Goal: Use online tool/utility: Use online tool/utility

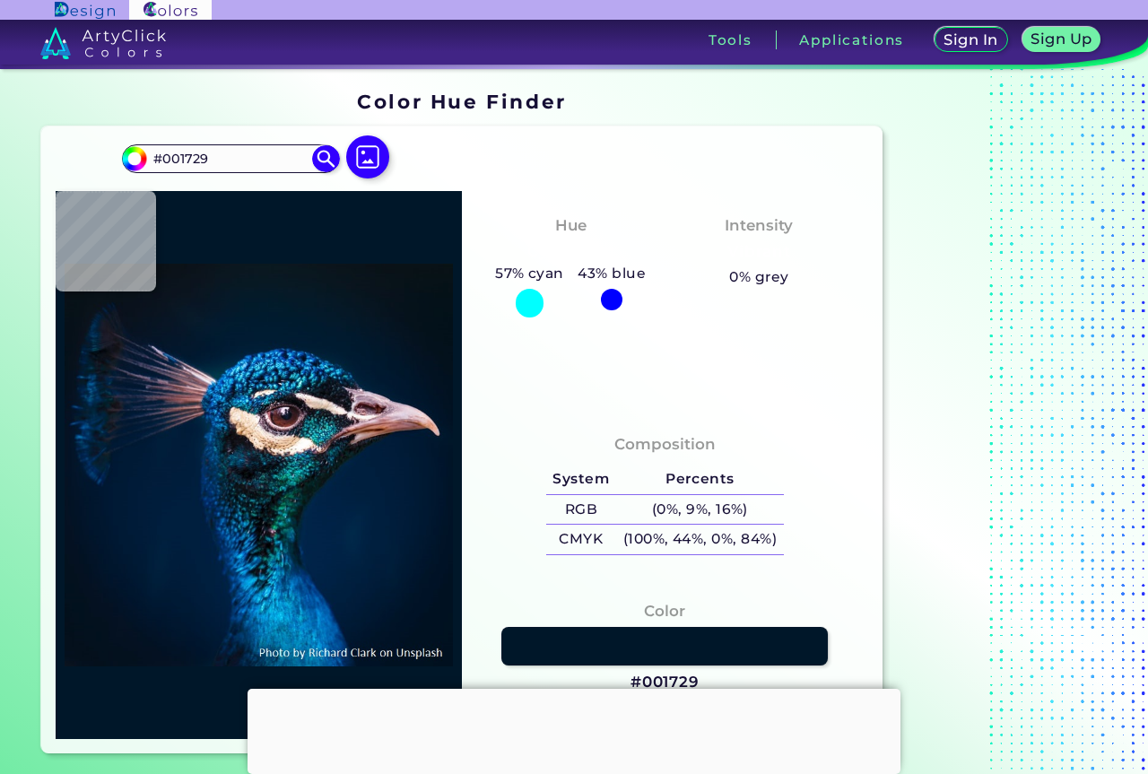
type input "#041119"
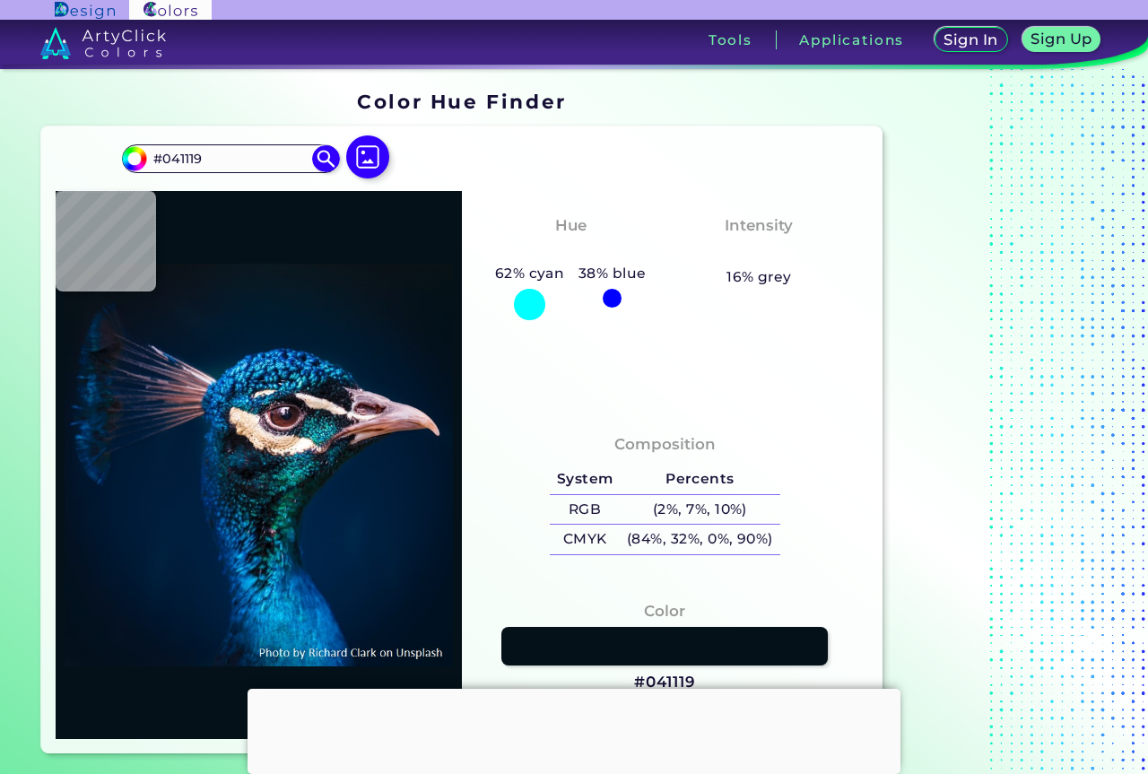
type input "#041117"
type input "#000000"
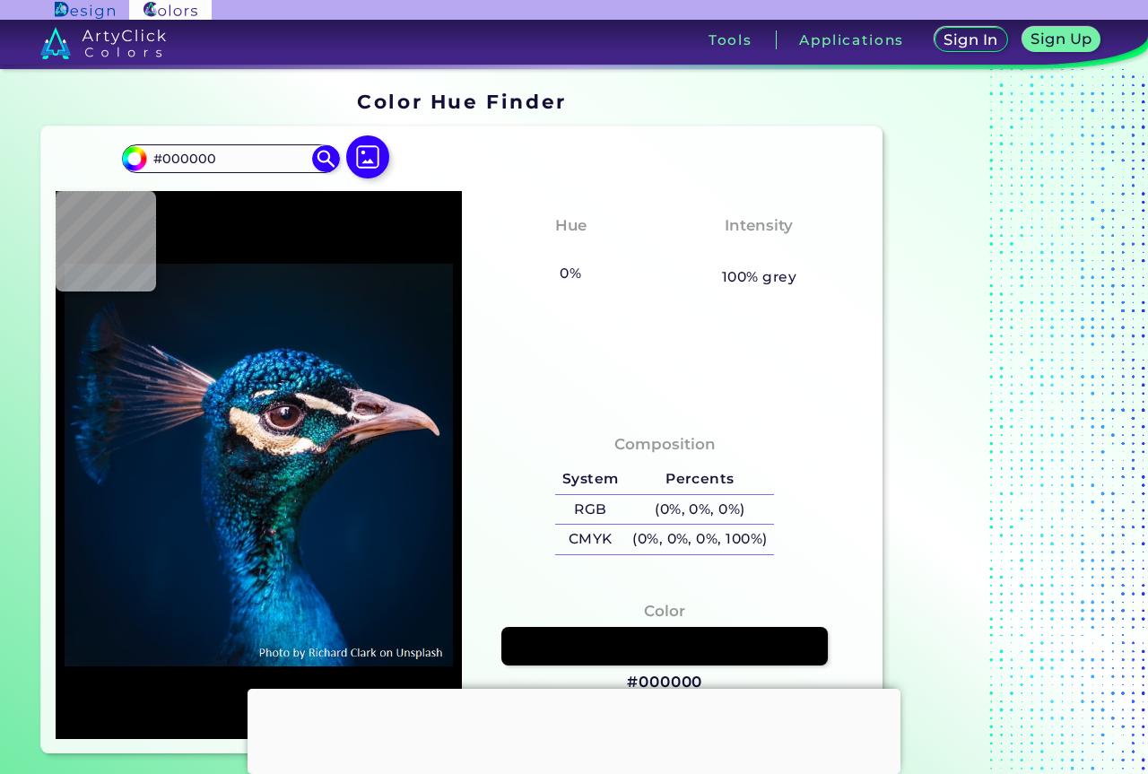
type input "#04121f"
type input "#04121F"
type input "#00182d"
type input "#00182D"
type input "#001a31"
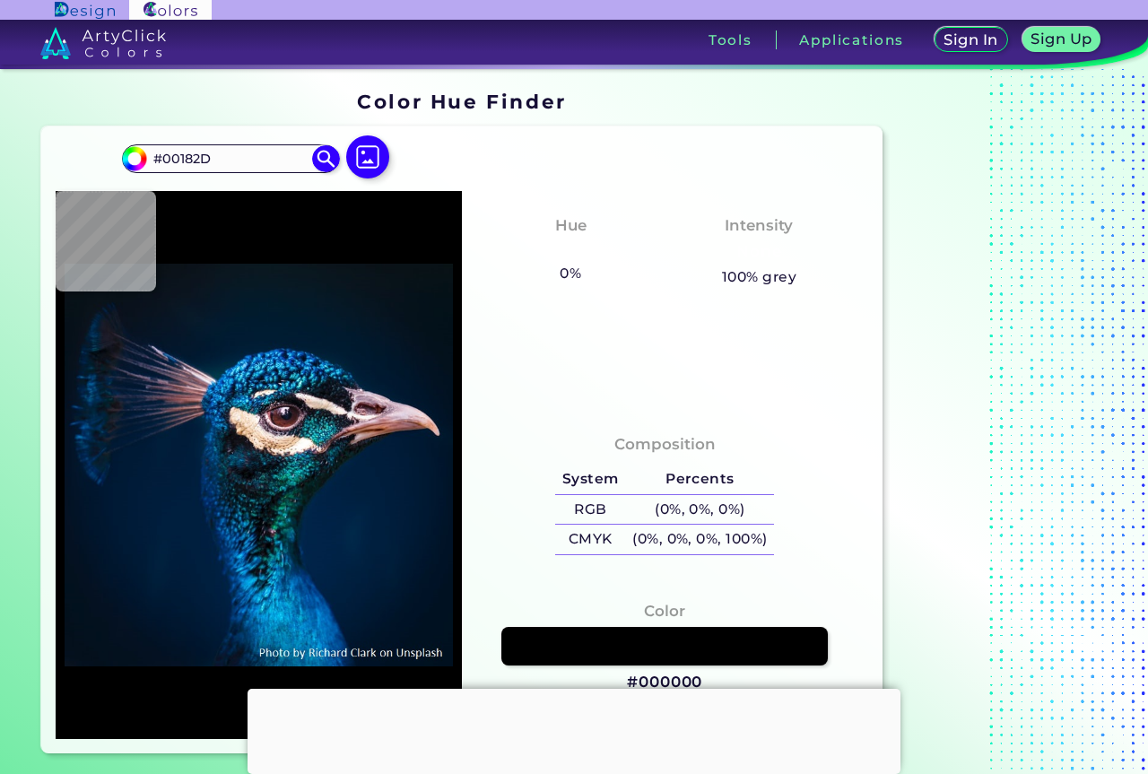
type input "#001A31"
type input "#011b34"
type input "#011B34"
type input "#001c34"
type input "#001C34"
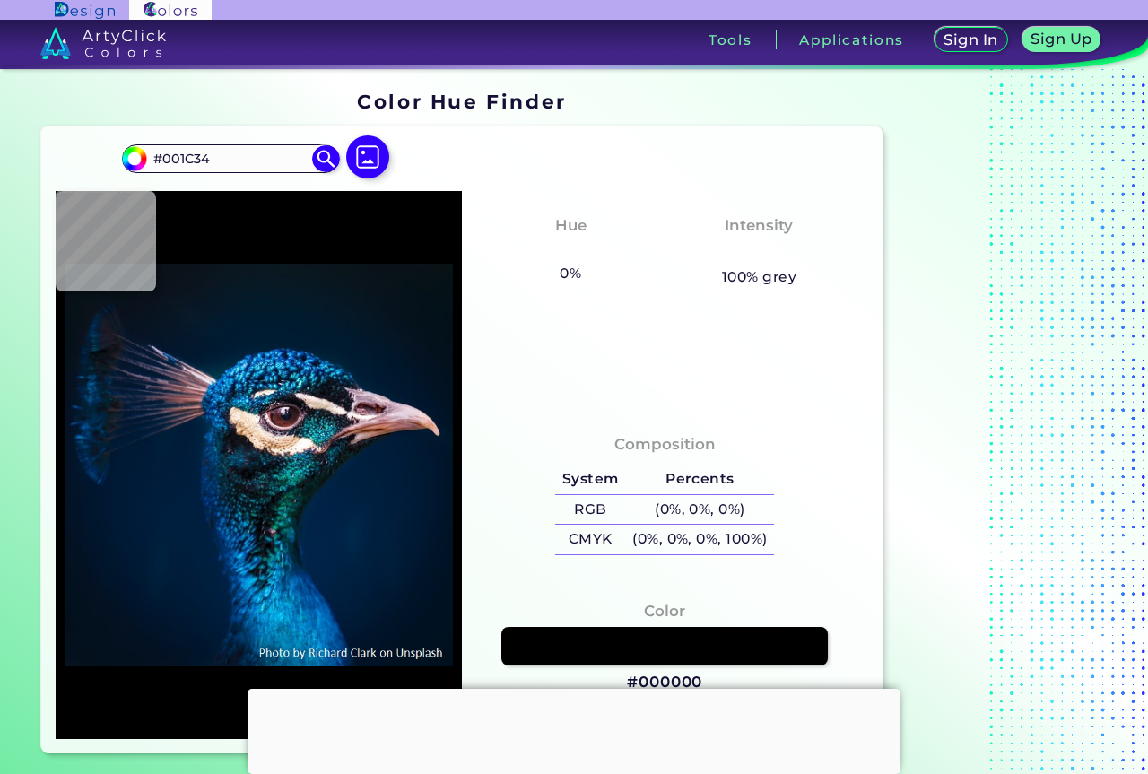
type input "#001e36"
type input "#001E36"
type input "#001f37"
type input "#001F37"
type input "#001f39"
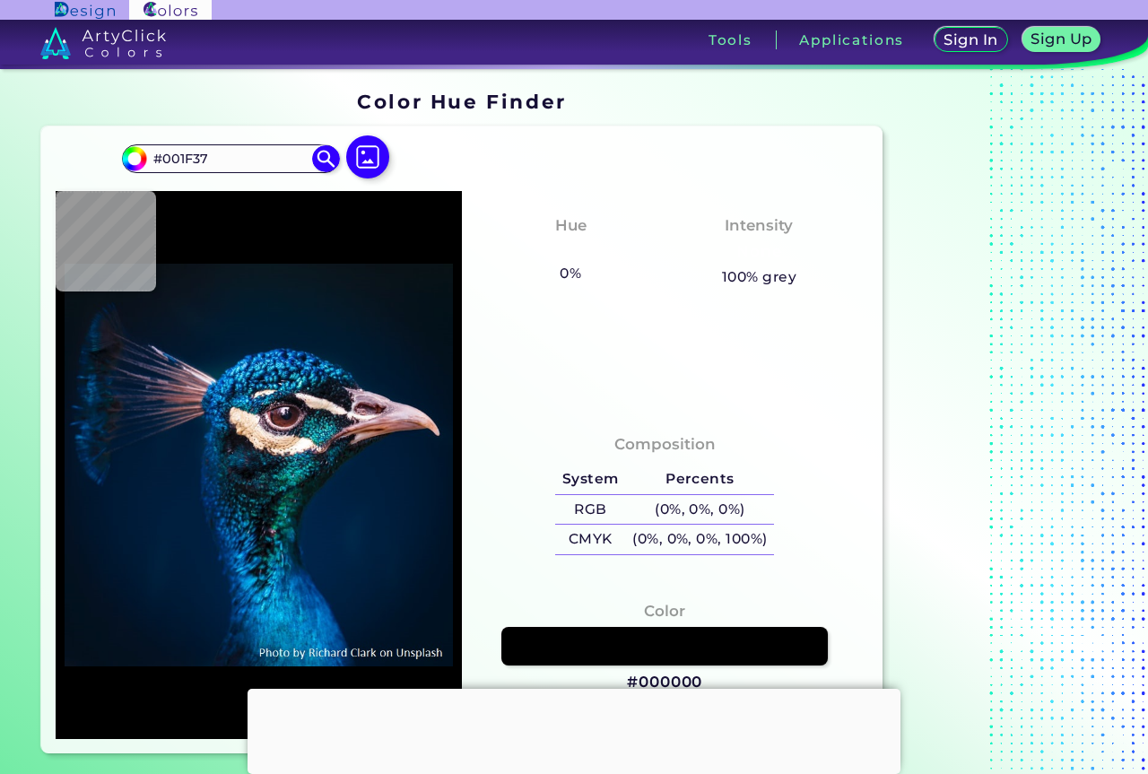
type input "#001F39"
type input "#021d36"
type input "#021D36"
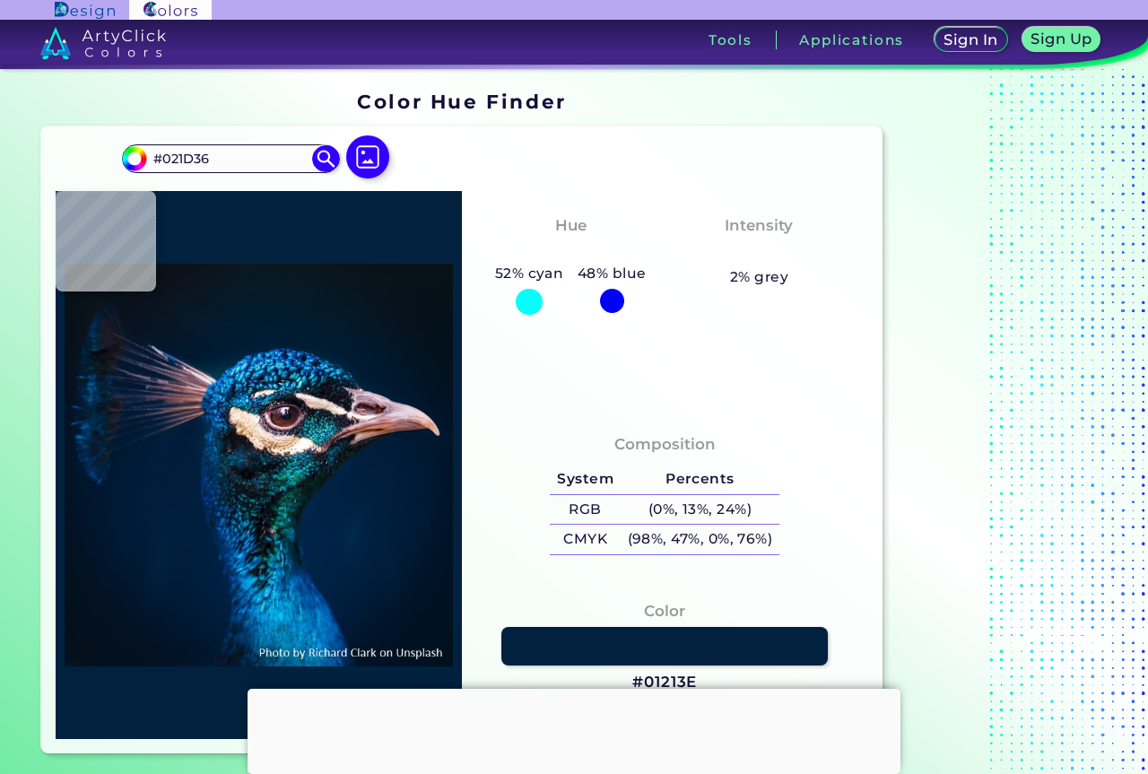
type input "#01213e"
type input "#01213E"
type input "#002b50"
type input "#002B50"
type input "#084172"
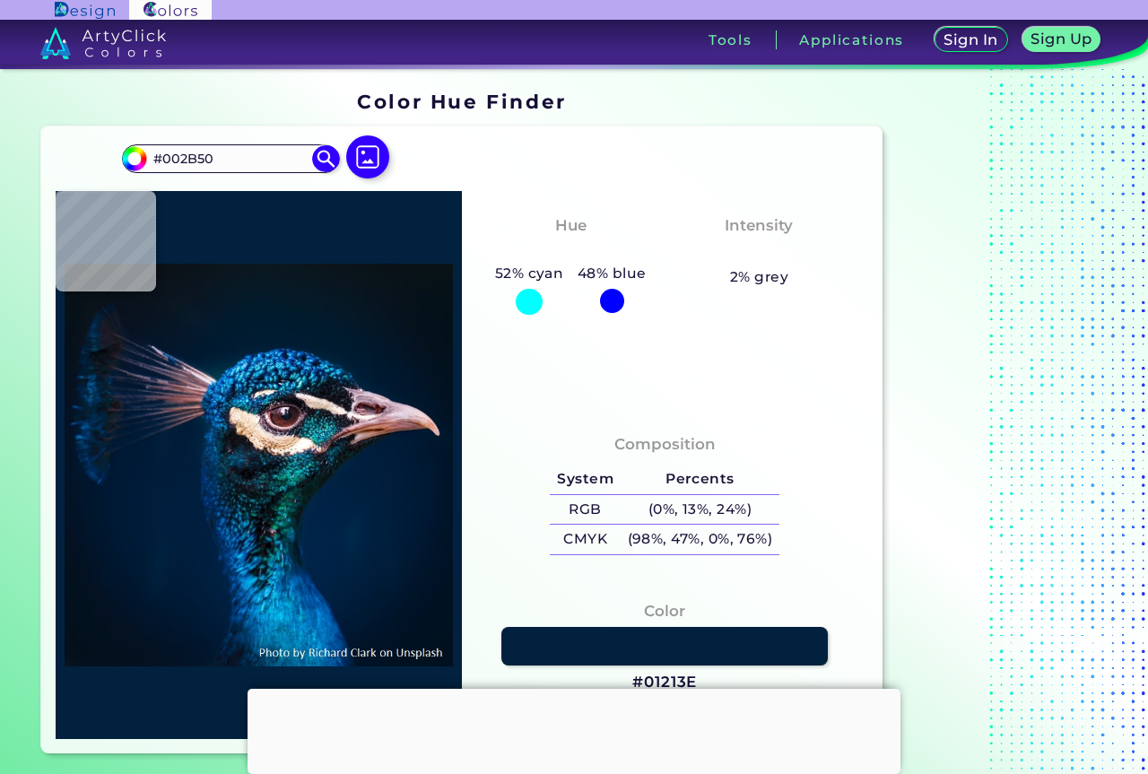
type input "#084172"
type input "#024477"
type input "#074974"
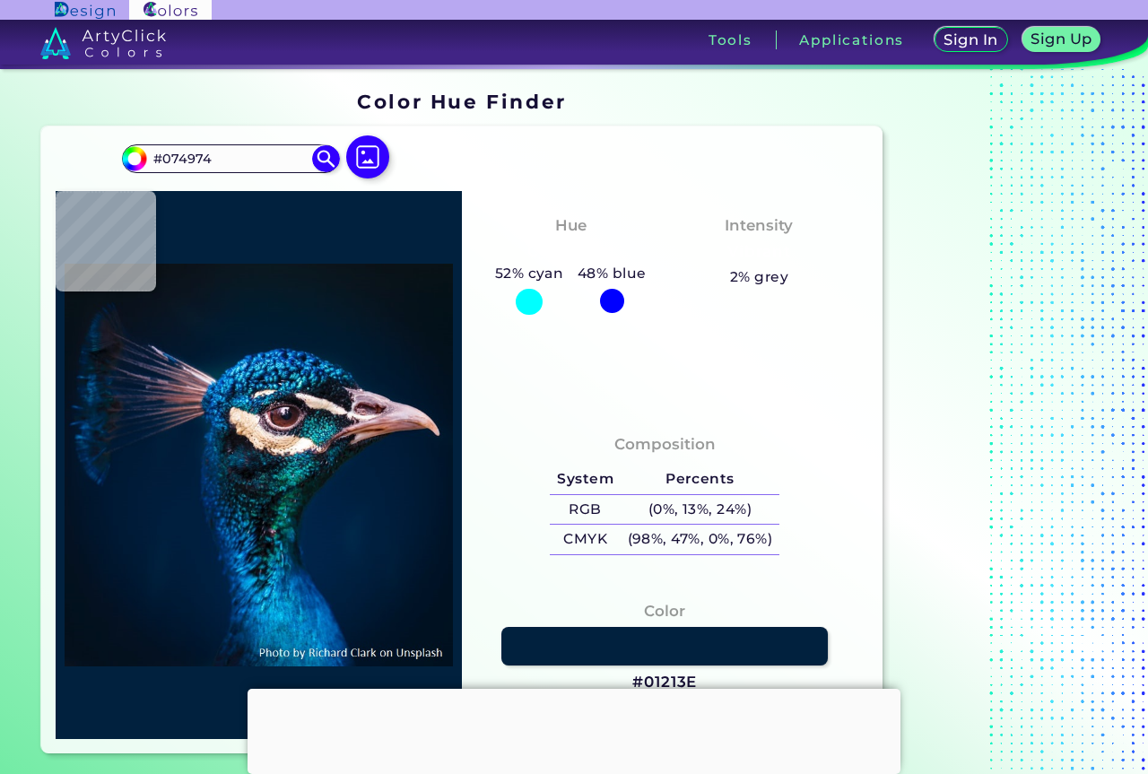
type input "#071329"
type input "#061321"
type input "#455168"
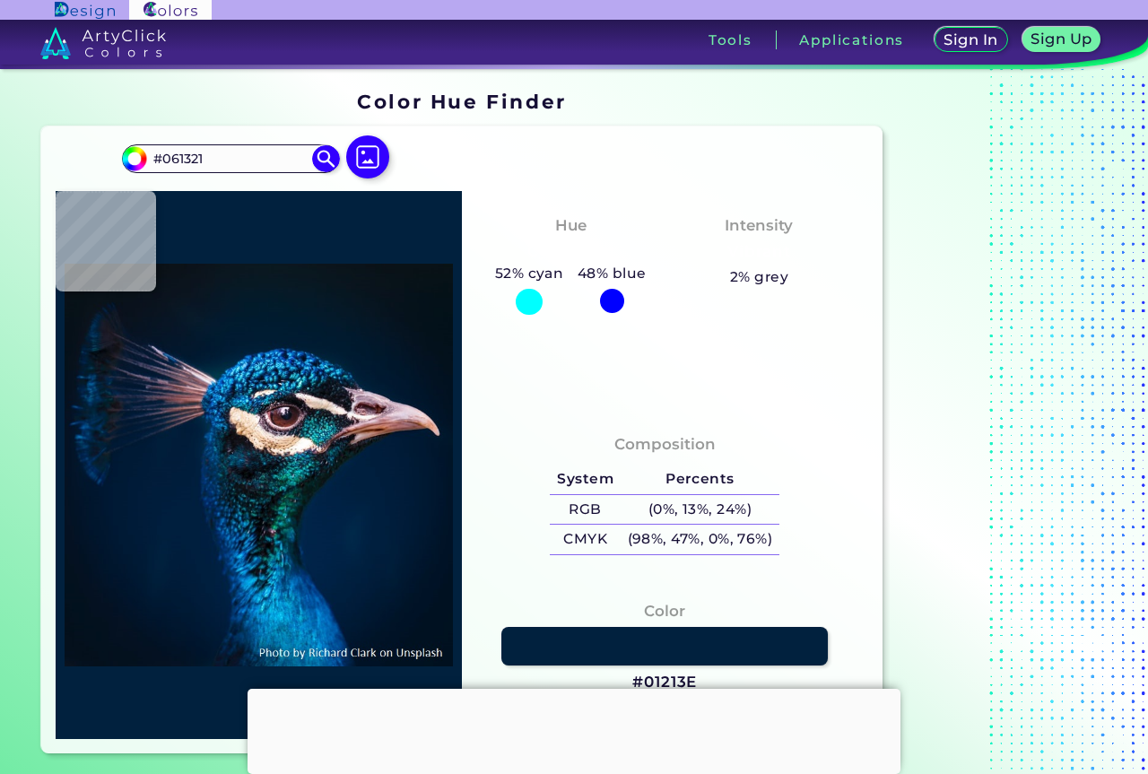
type input "#455168"
type input "#101721"
type input "#171f28"
type input "#171F28"
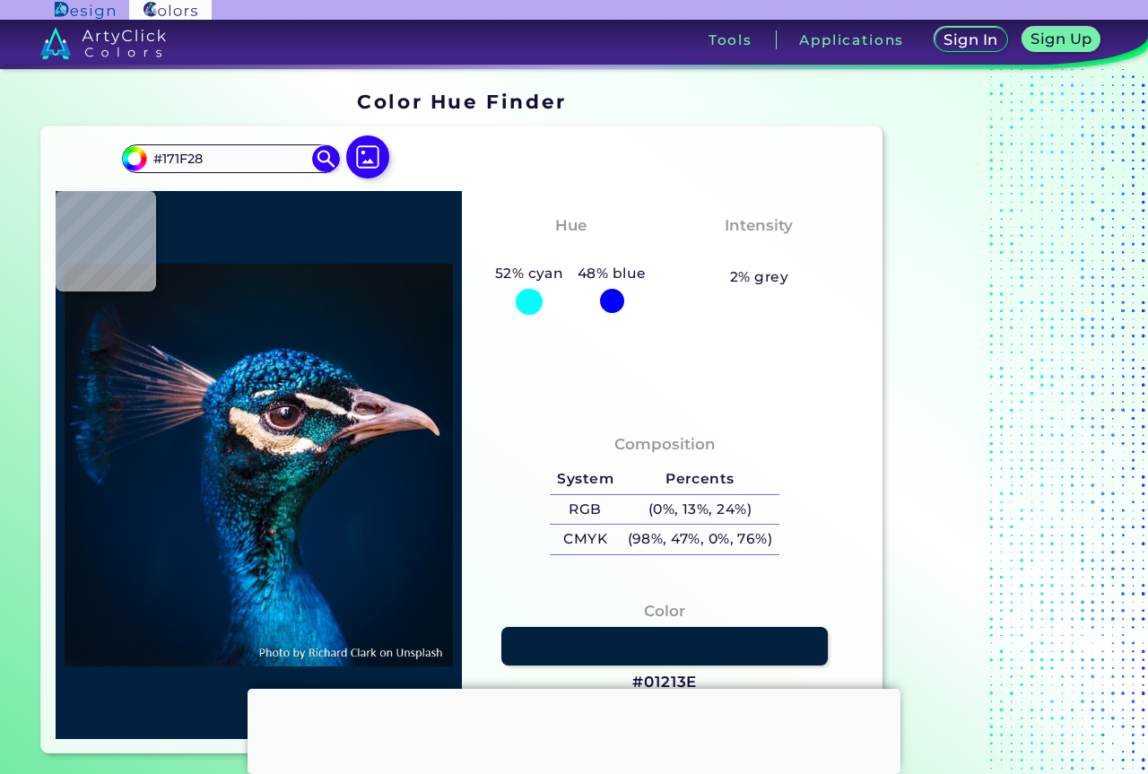
type input "#182128"
type input "#0d111f"
type input "#0D111F"
type input "#191e29"
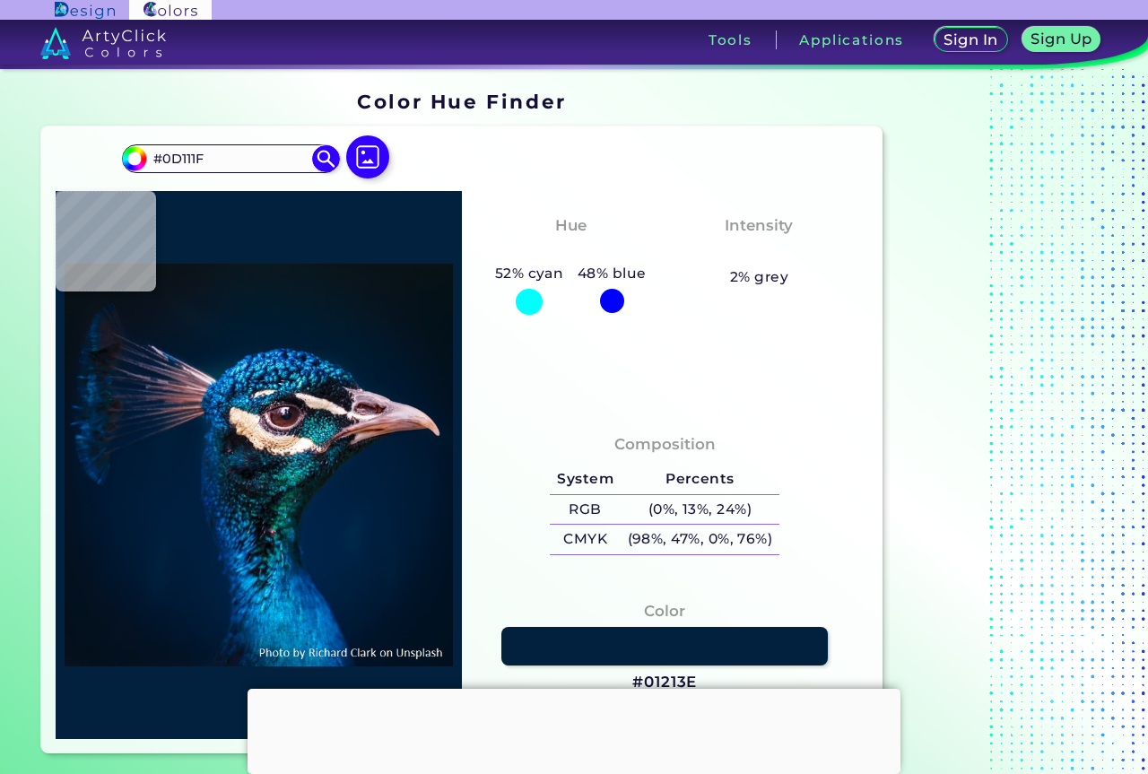
type input "#191E29"
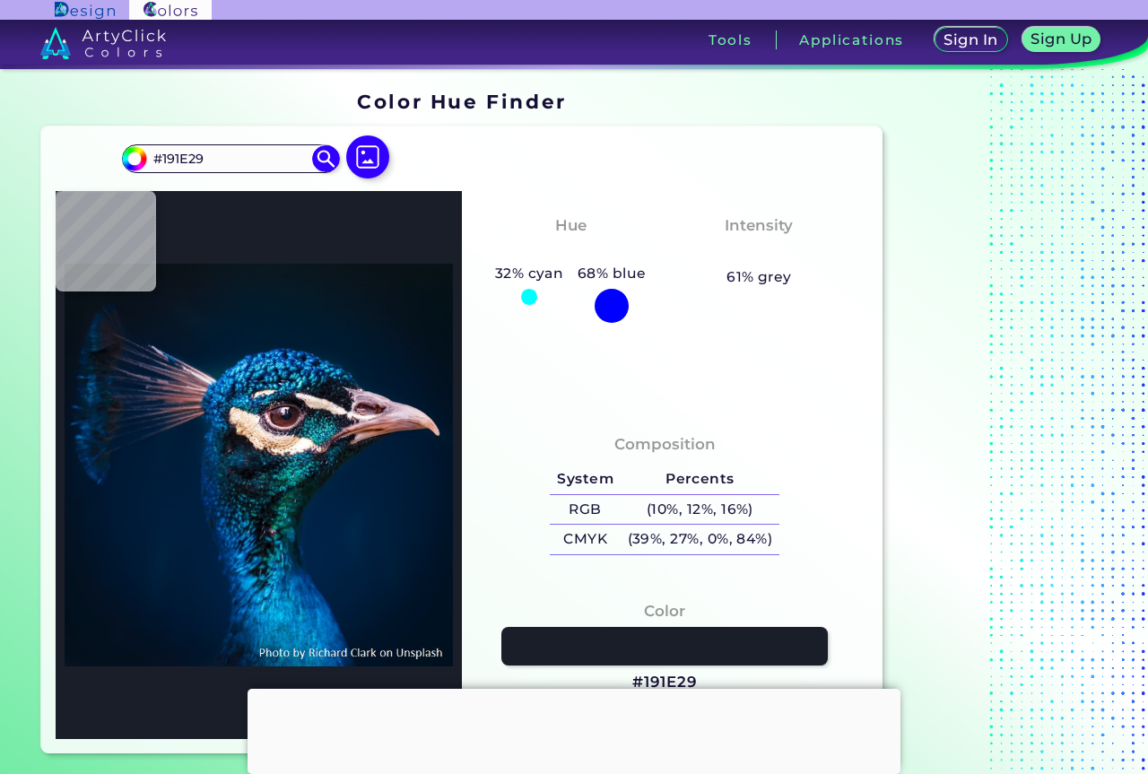
type input "#17161d"
type input "#17161D"
type input "#0a0b11"
type input "#0A0B11"
type input "#14191f"
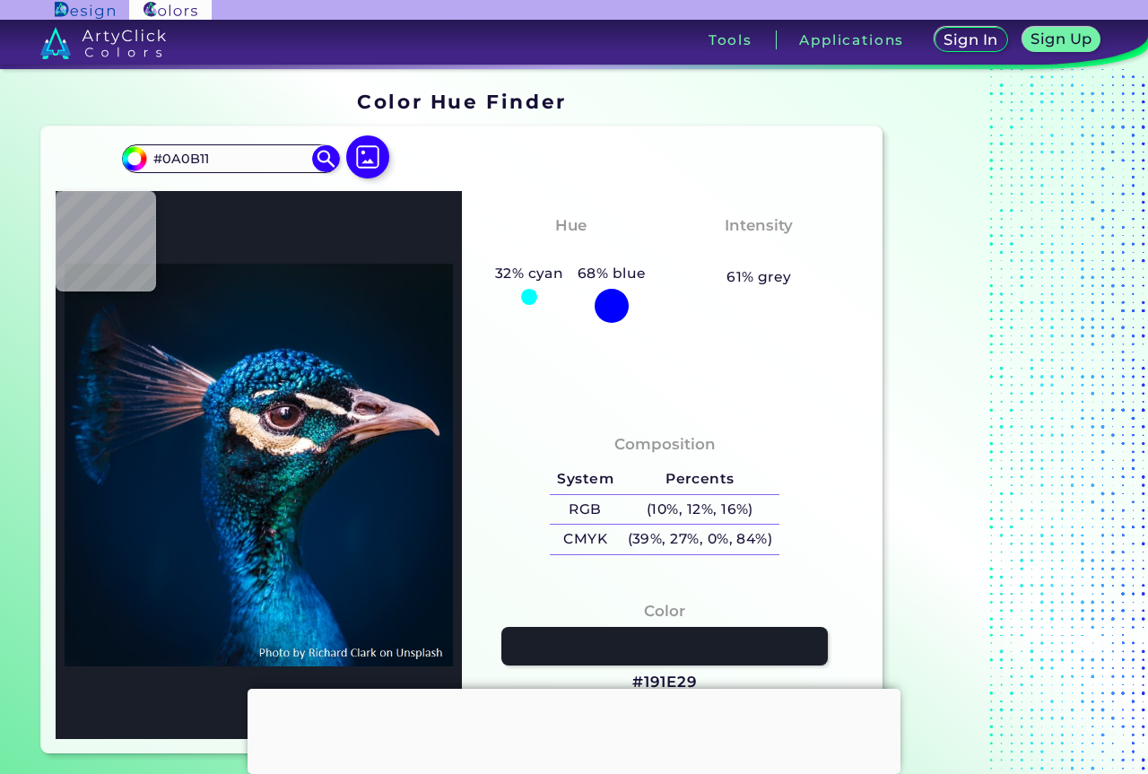
type input "#14191F"
type input "#0c0c12"
type input "#0C0C12"
type input "#68595e"
type input "#68595E"
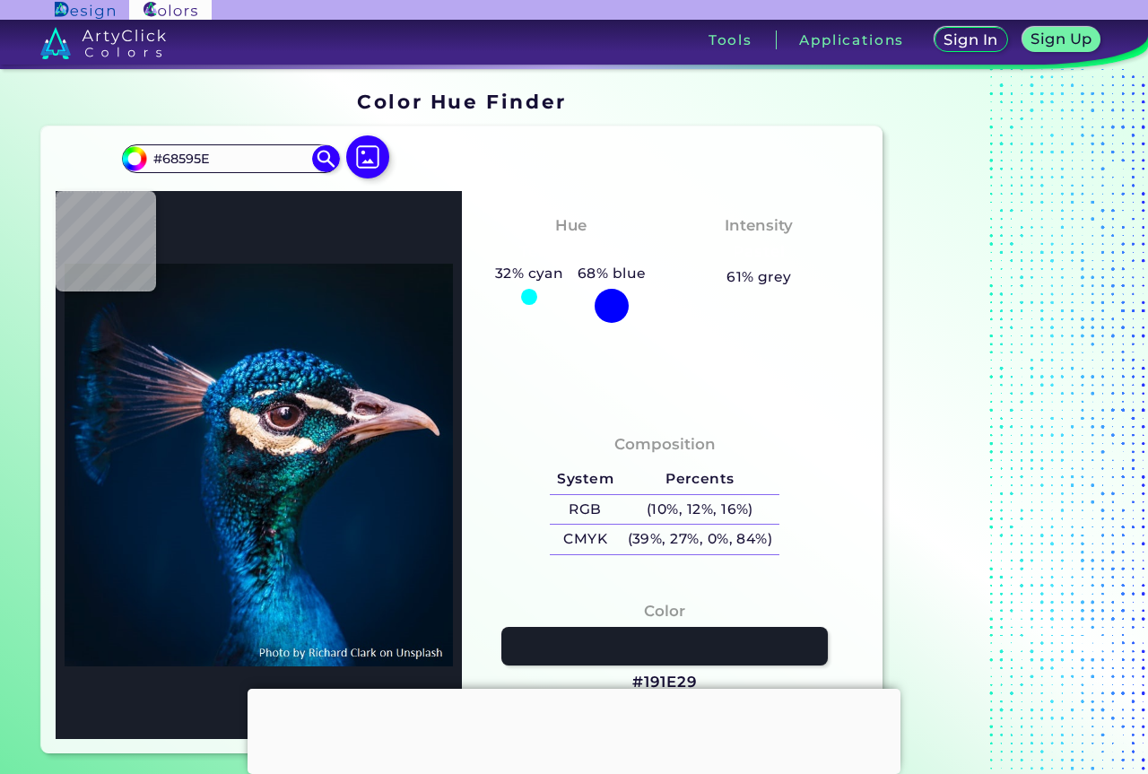
type input "#c0b1b1"
type input "#C0B1B1"
type input "#efe7e1"
type input "#EFE7E1"
type input "#ecd2c3"
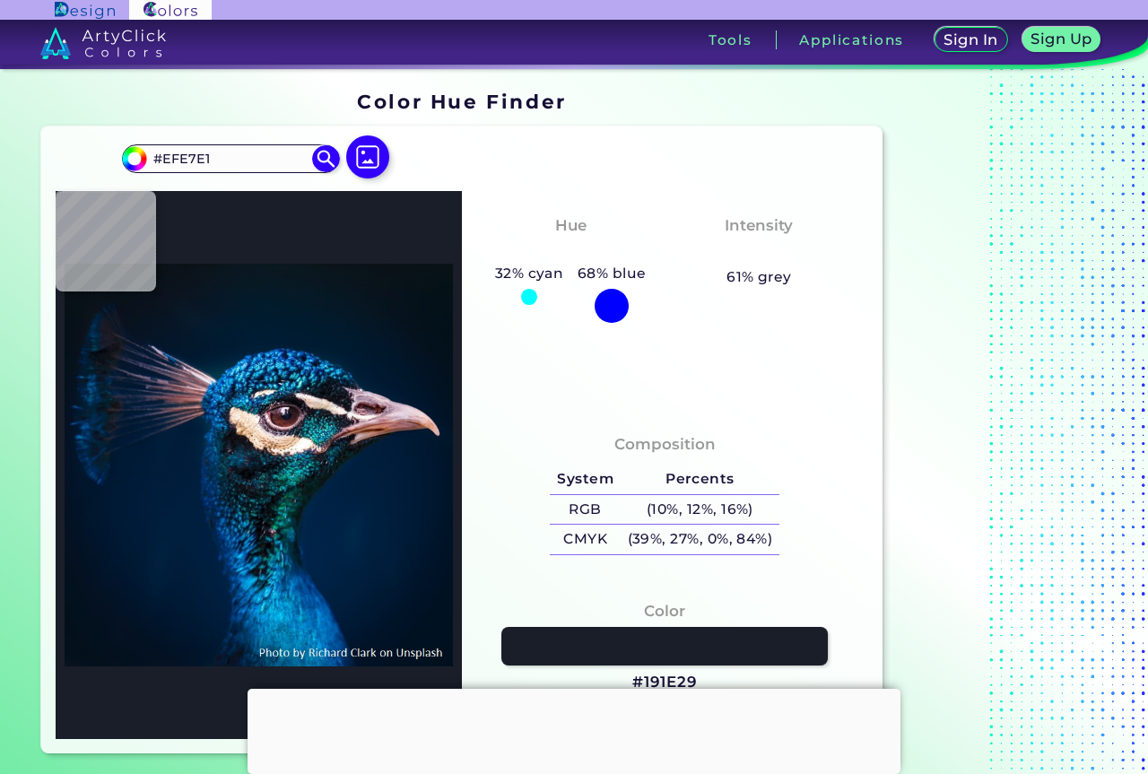
type input "#ECD2C3"
type input "#d0b6af"
type input "#D0B6AF"
type input "#c9acb1"
type input "#C9ACB1"
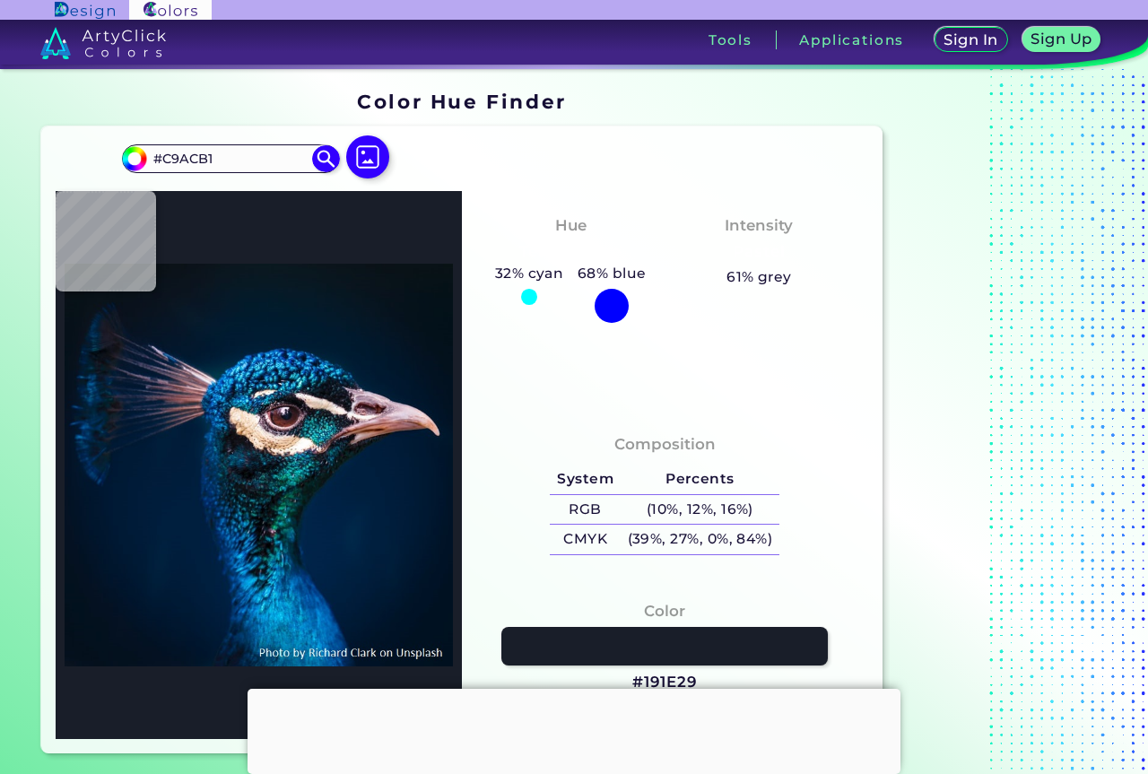
type input "#261a20"
type input "#261A20"
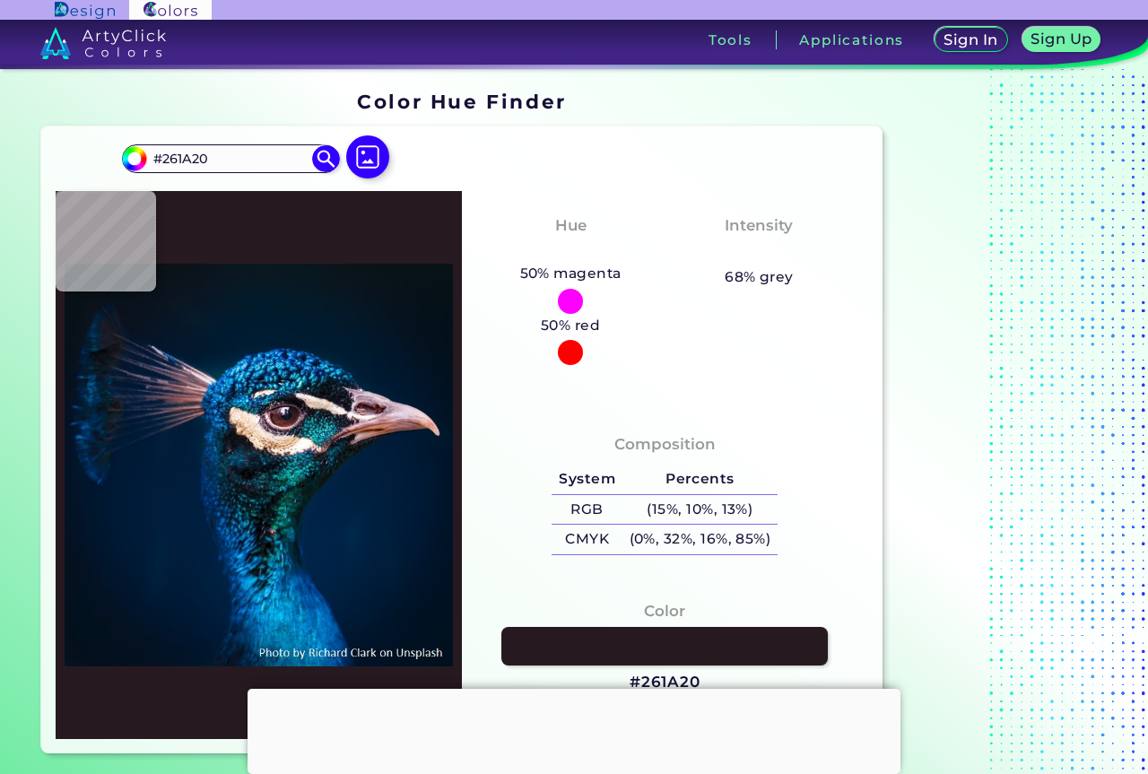
type input "#141316"
type input "#070609"
type input "#54414a"
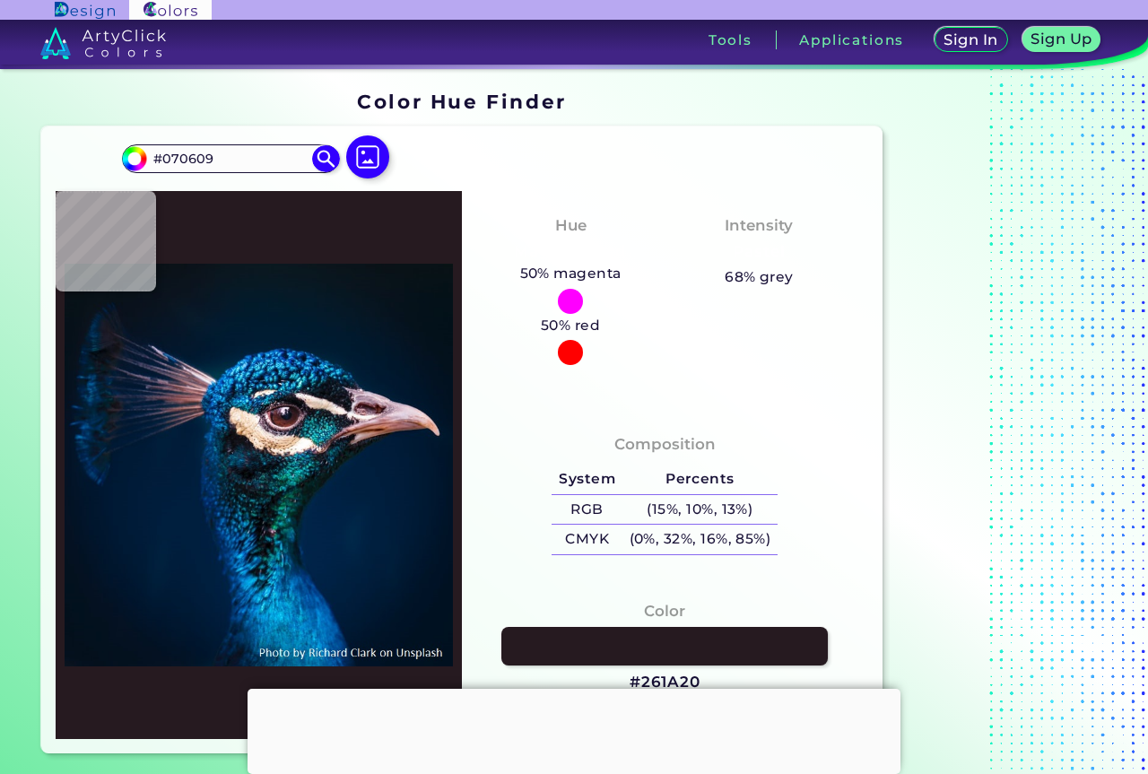
type input "#54414A"
type input "#402a34"
type input "#402A34"
type input "#3a292a"
type input "#3A292A"
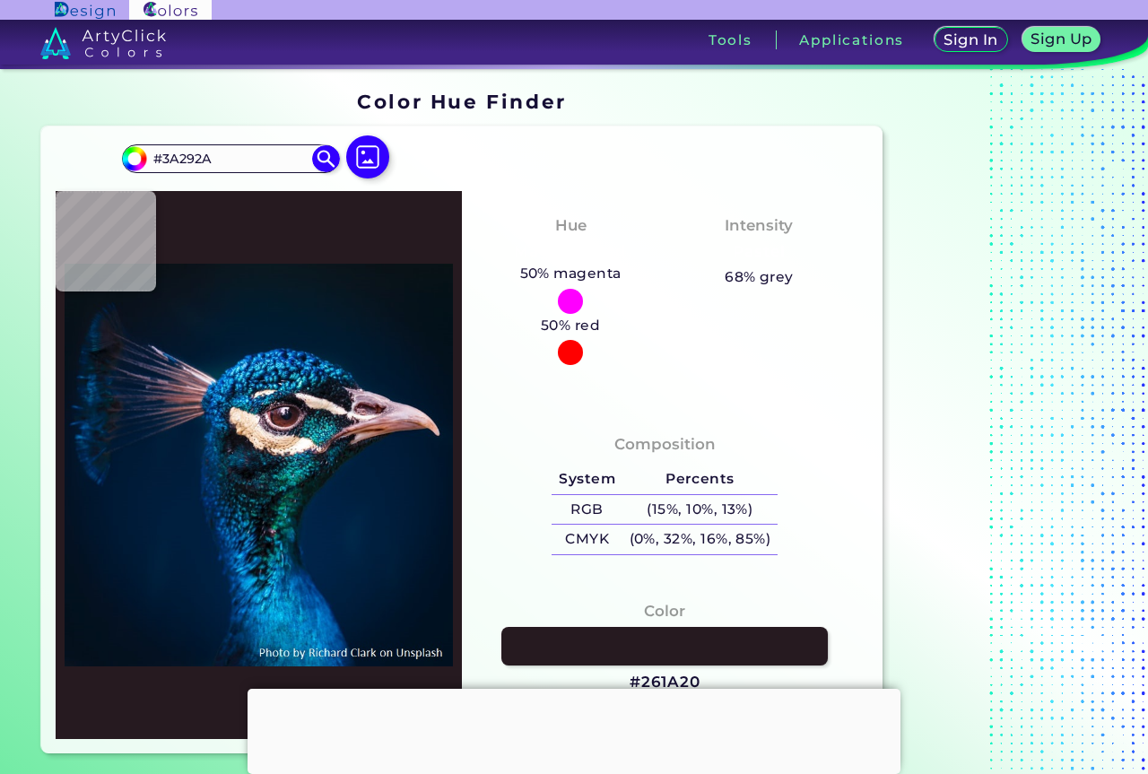
type input "#715053"
type input "#1f1b2a"
type input "#1F1B2A"
type input "#015065"
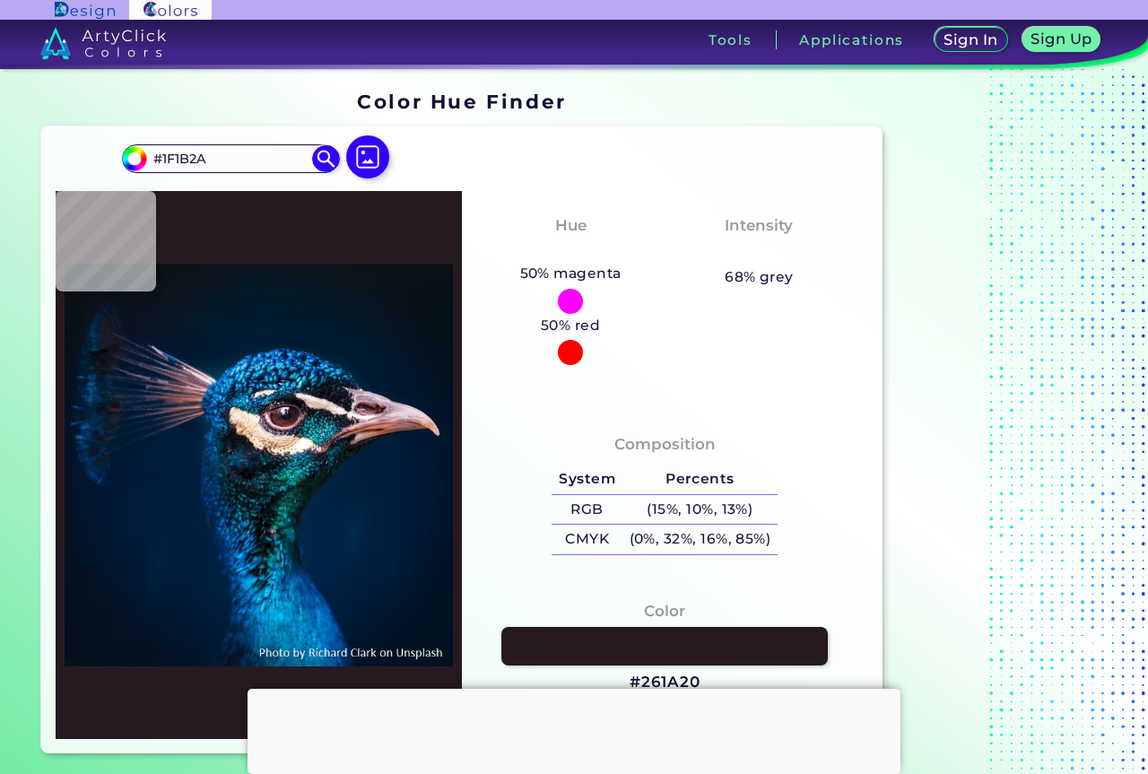
type input "#015065"
type input "#02293c"
type input "#02293C"
type input "#7b766c"
type input "#7B766C"
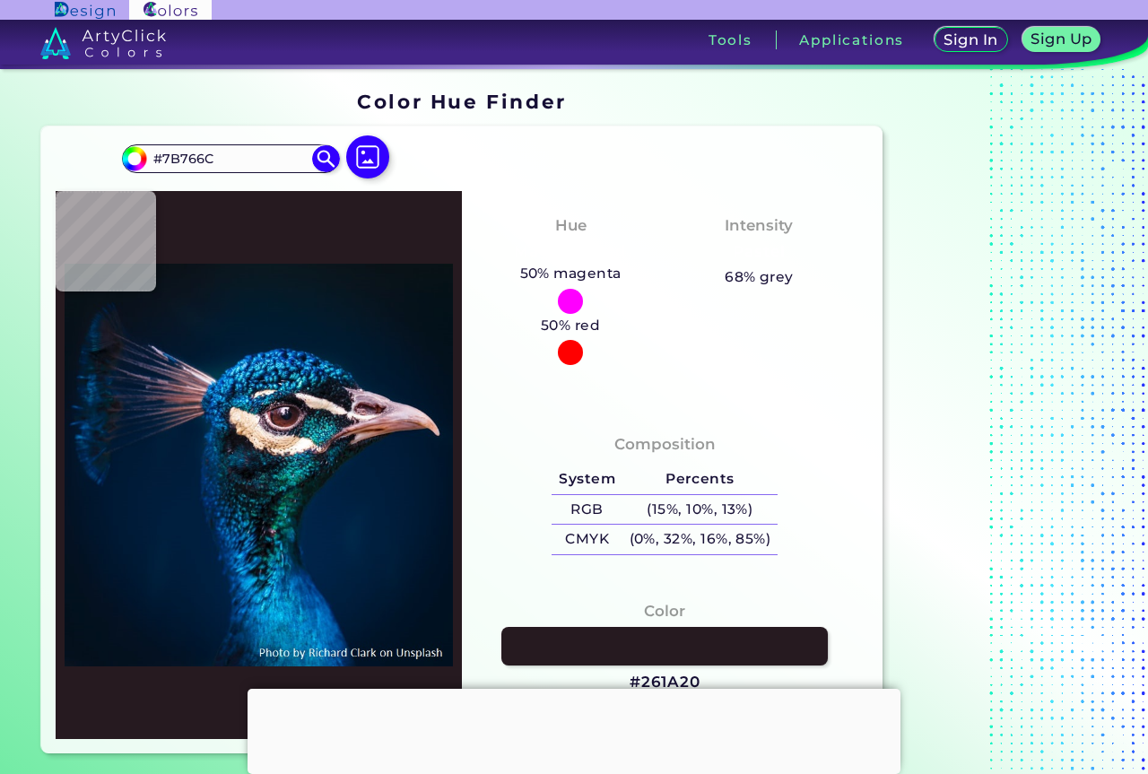
type input "#f3dbca"
type input "#F3DBCA"
type input "#1f496d"
type input "#1F496D"
type input "#2eafeb"
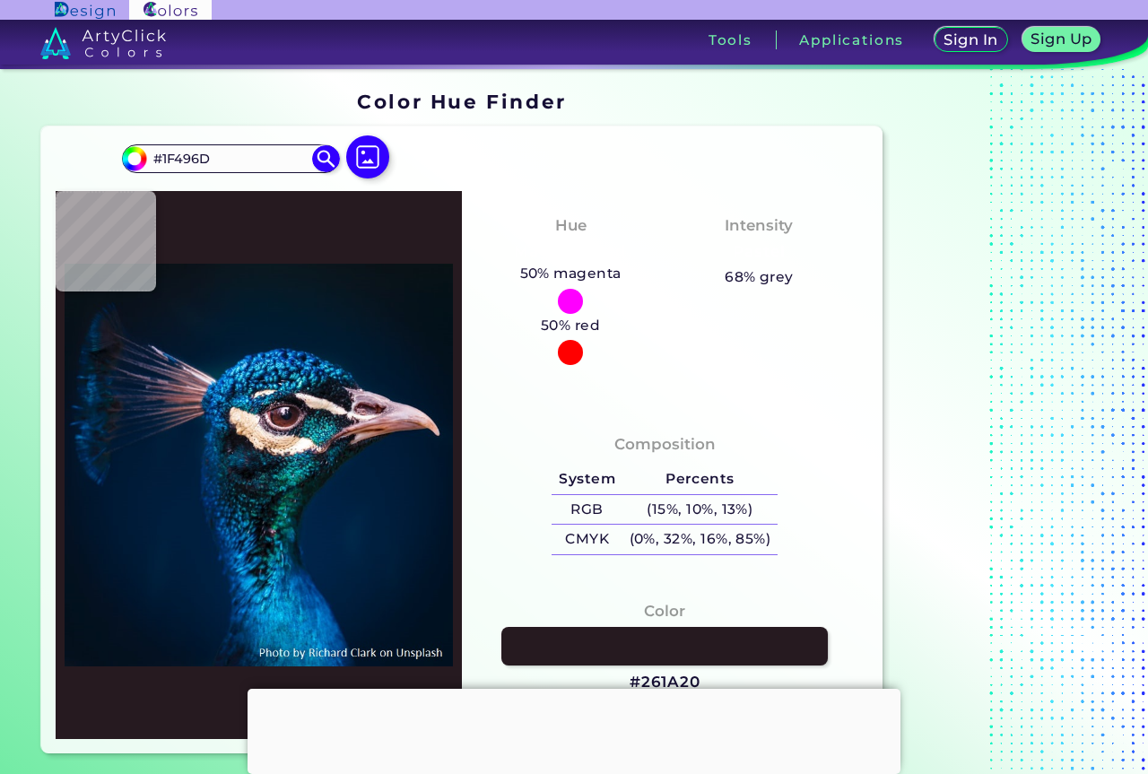
type input "#2EAFEB"
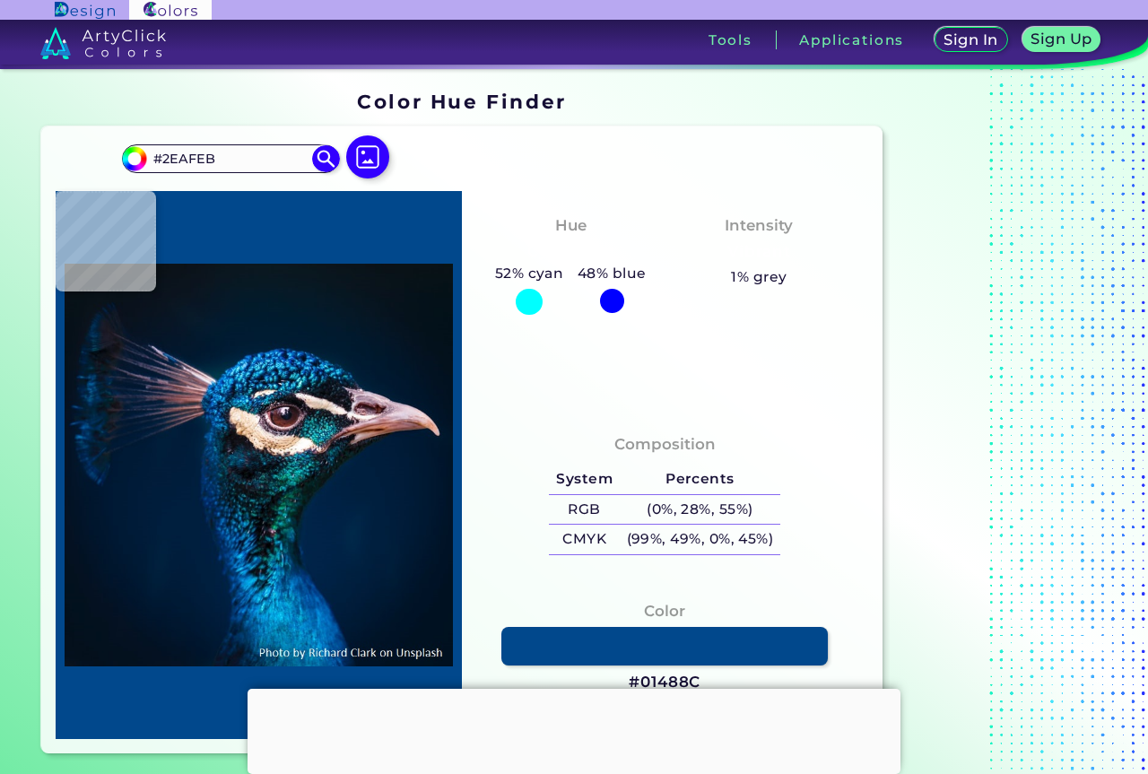
type input "#01488c"
type input "#01488C"
type input "#5e303b"
type input "#5E303B"
type input "#4f343b"
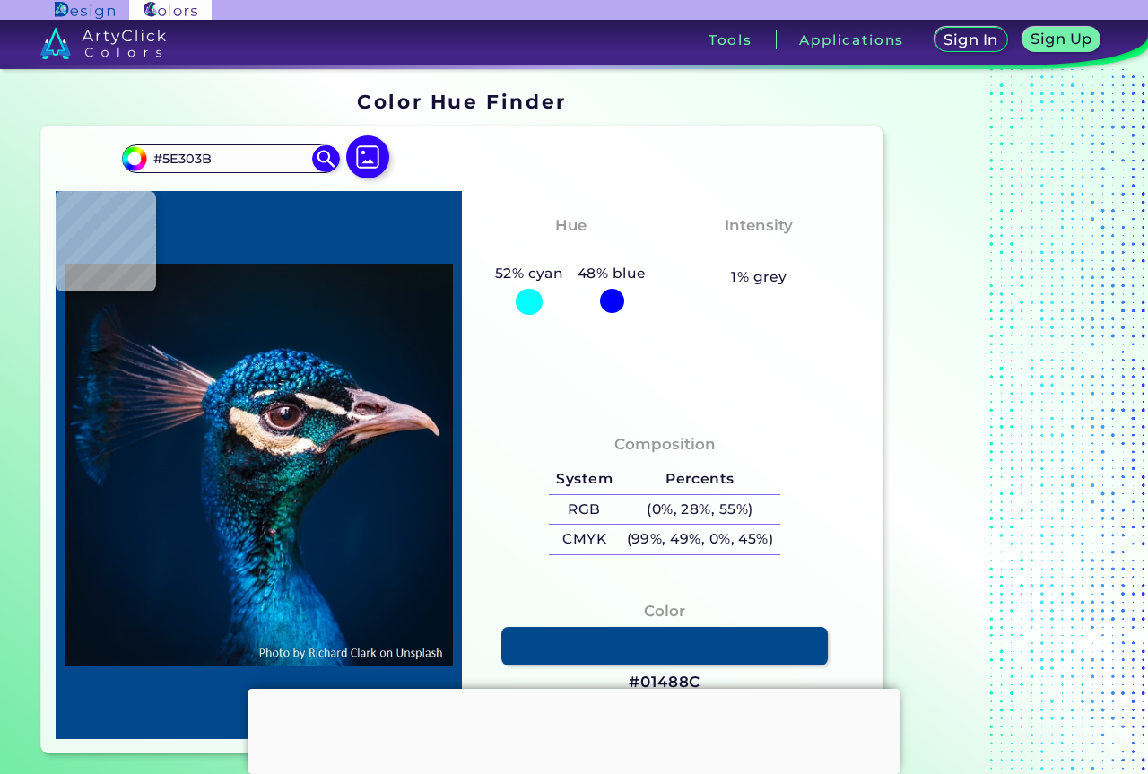
type input "#4F343B"
type input "#be8d88"
type input "#BE8D88"
type input "#9a686b"
type input "#9A686B"
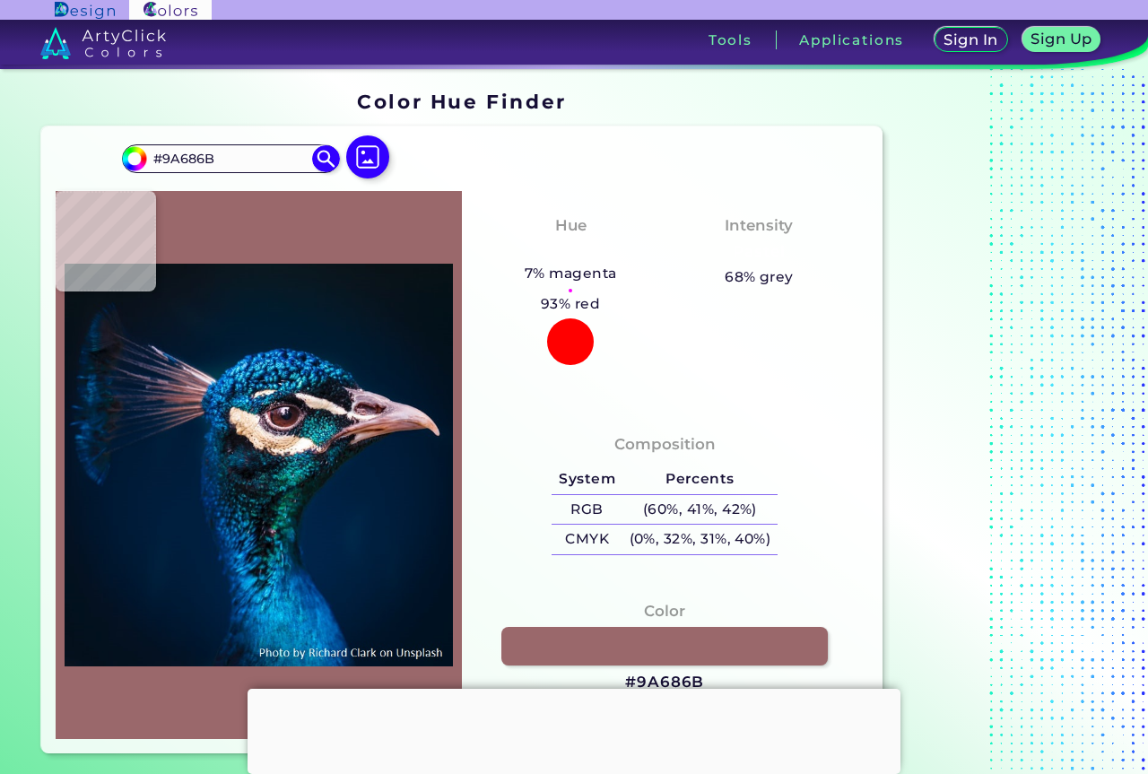
type input "#694d58"
type input "#694D58"
type input "#8a5952"
type input "#8A5952"
type input "#9b626a"
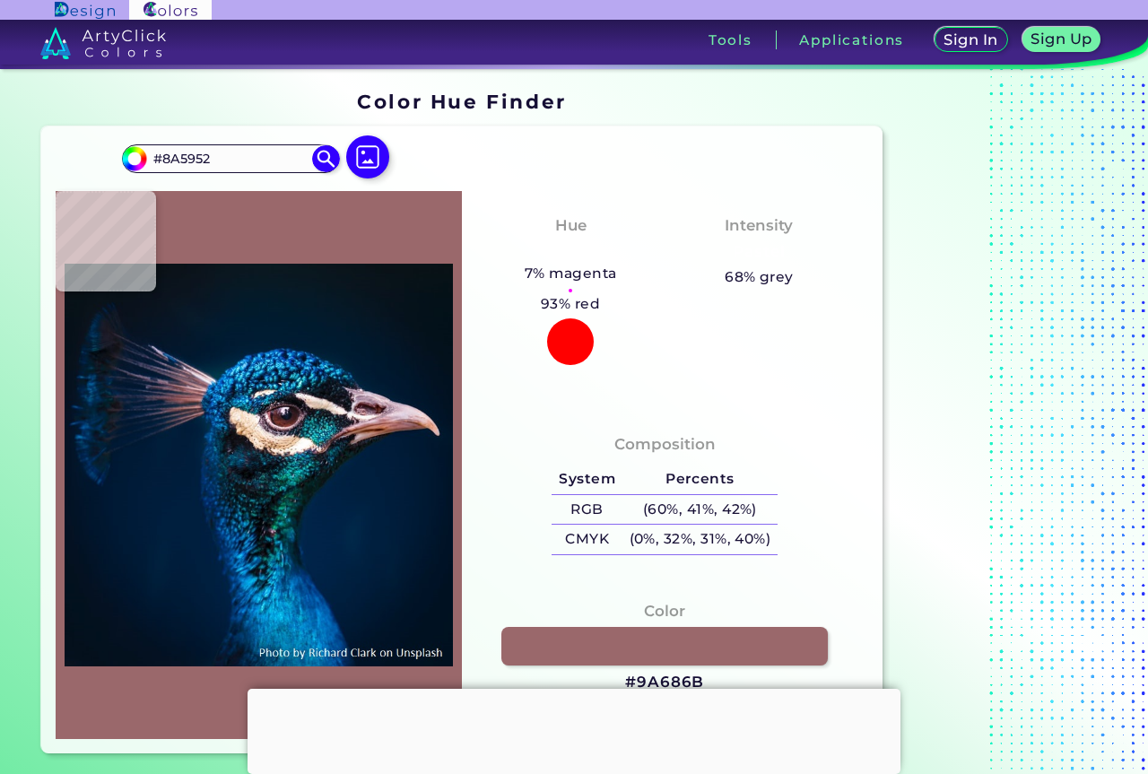
type input "#9B626A"
type input "#91626c"
type input "#91626C"
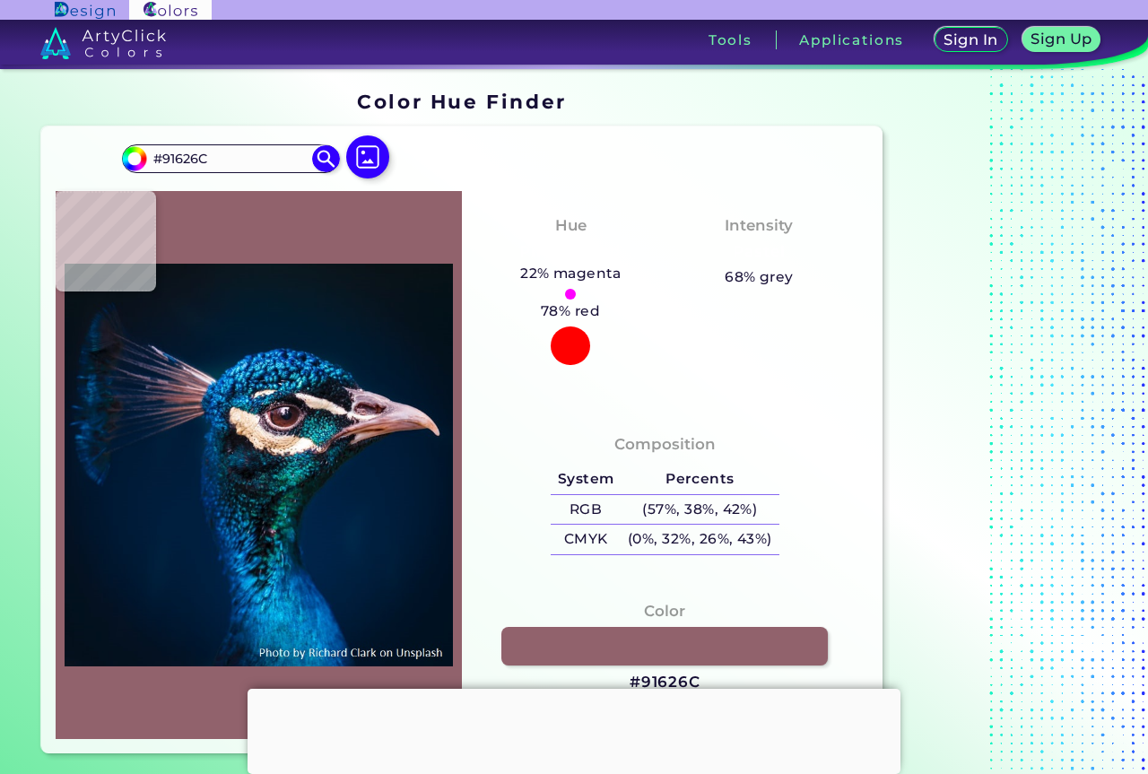
type input "#8b5b67"
type input "#8B5B67"
type input "#8b5b64"
type input "#8B5B64"
type input "#8e5c64"
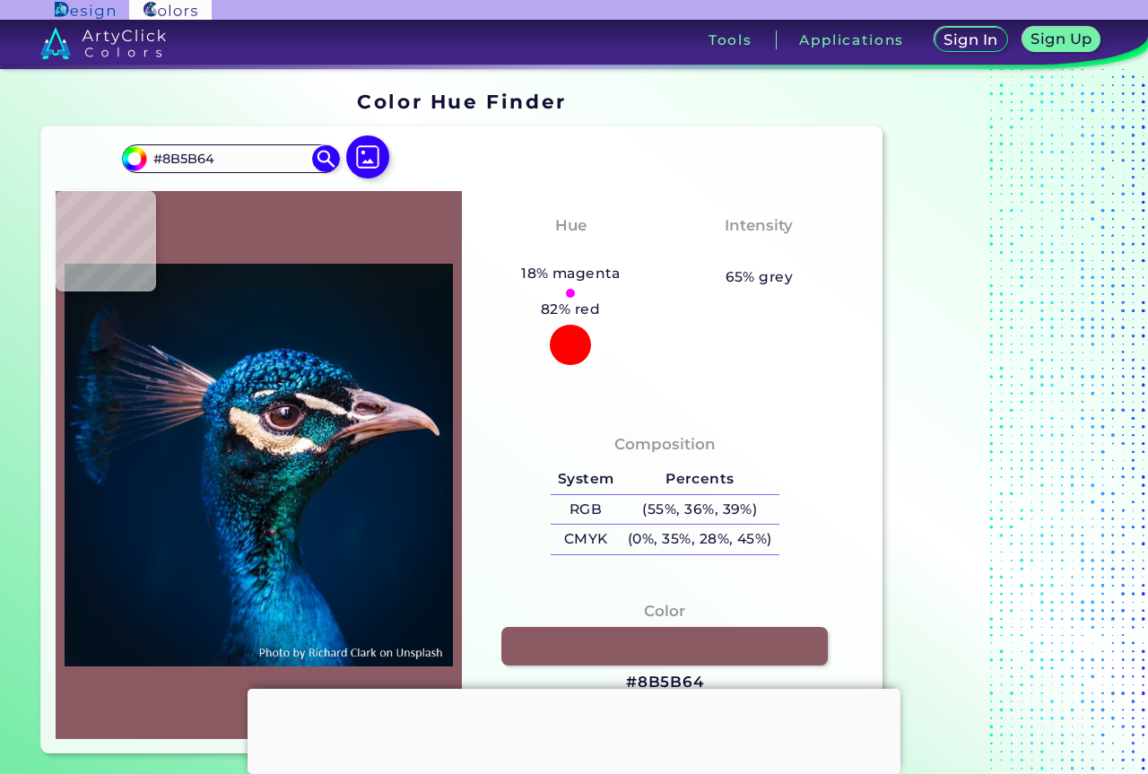
type input "#8E5C64"
type input "#915f67"
type input "#915F67"
type input "#94616b"
type input "#94616B"
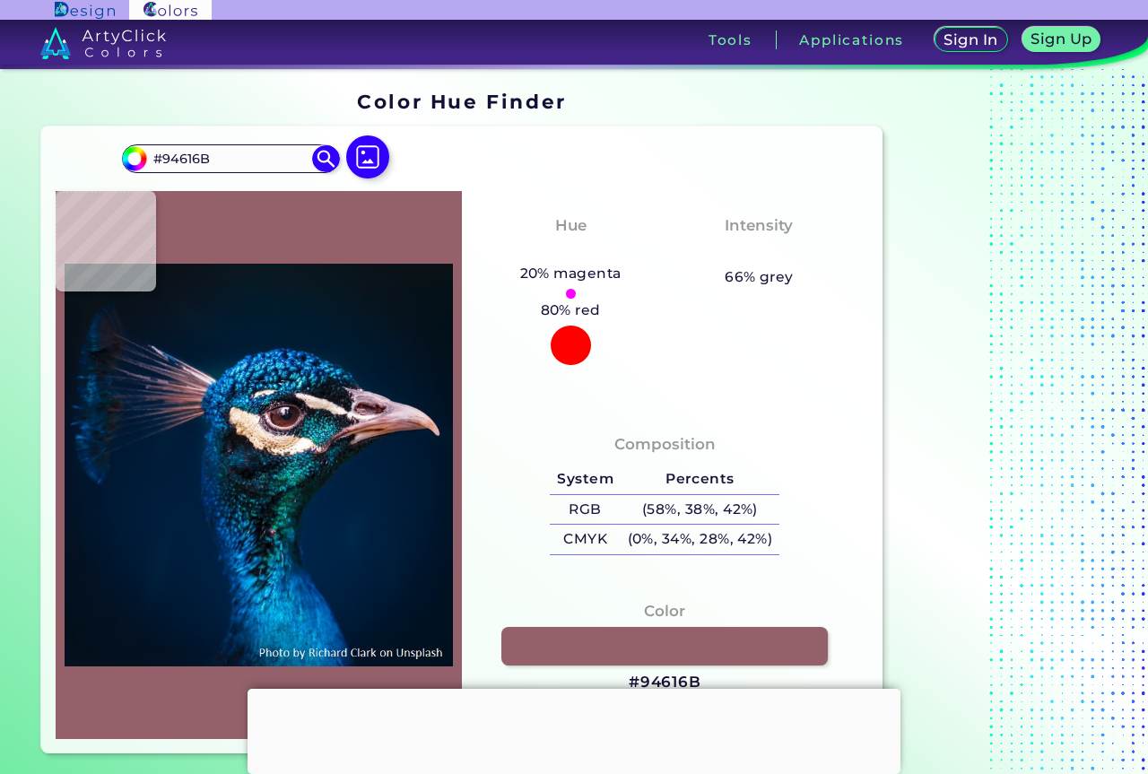
type input "#87575f"
type input "#87575F"
type input "#82565c"
type input "#82565C"
type input "#81565d"
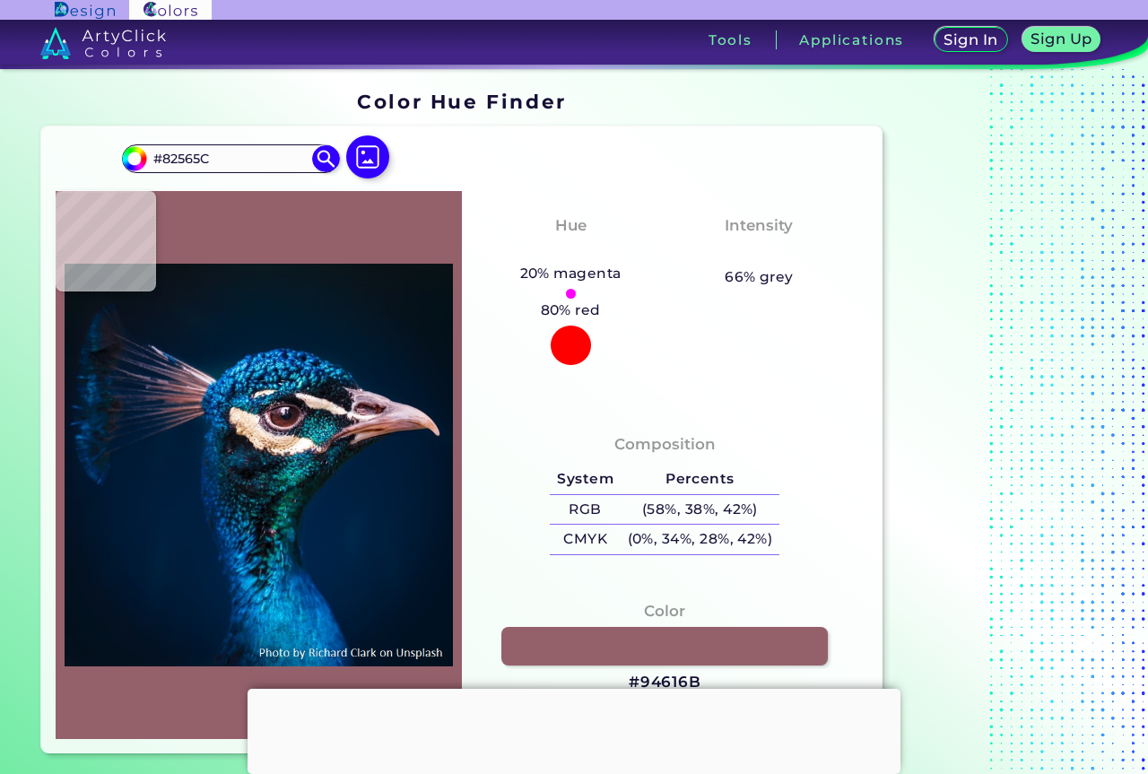
type input "#81565D"
type input "#ac7274"
type input "#AC7274"
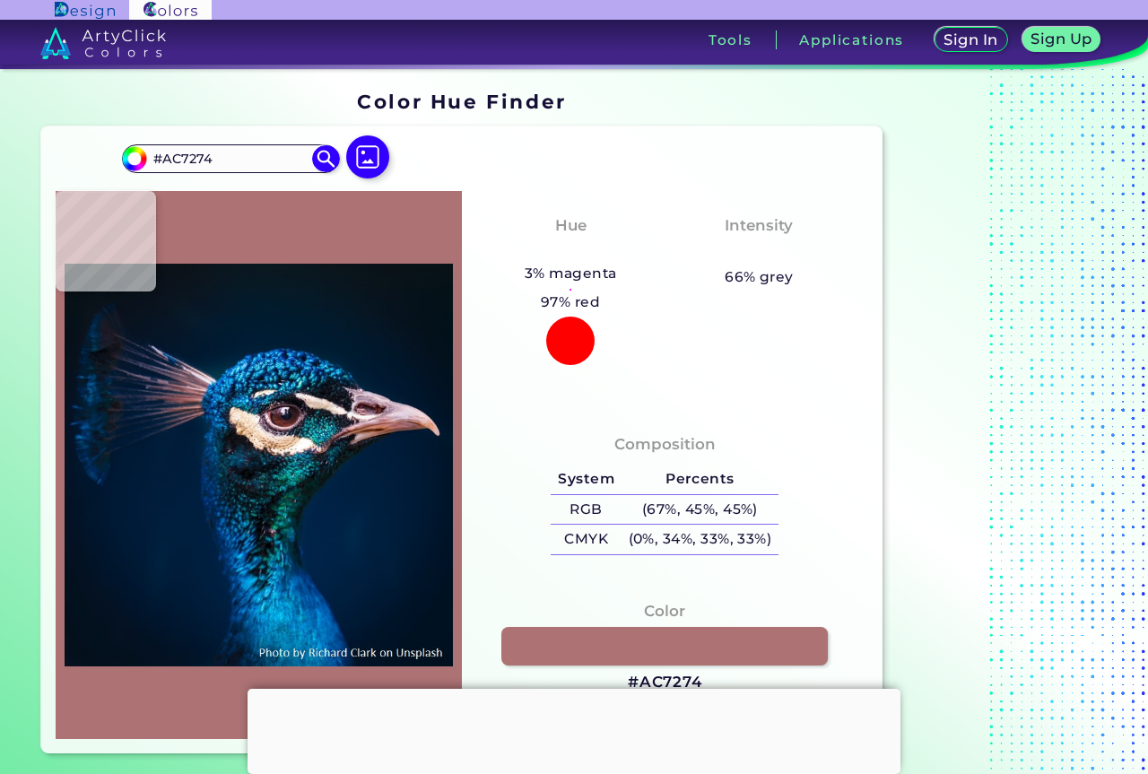
type input "#b0767c"
type input "#B0767C"
type input "#cb939a"
type input "#CB939A"
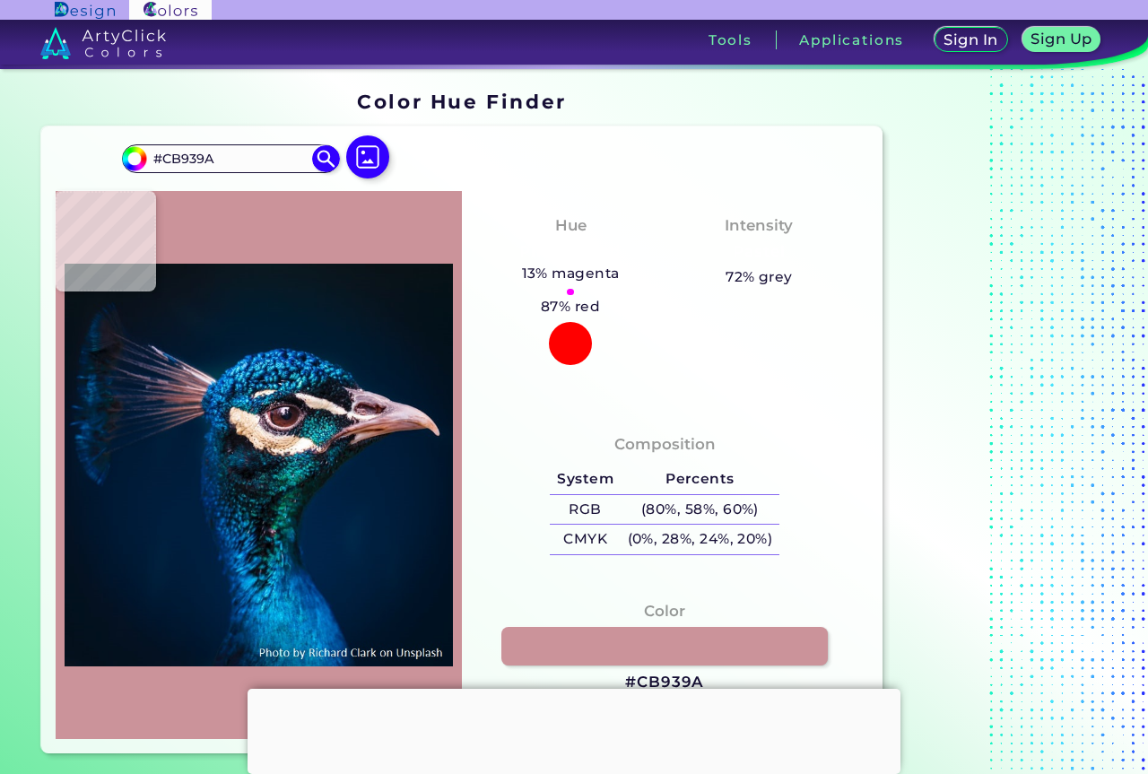
type input "#908393"
type input "#1f4a6d"
type input "#1F4A6D"
type input "#124162"
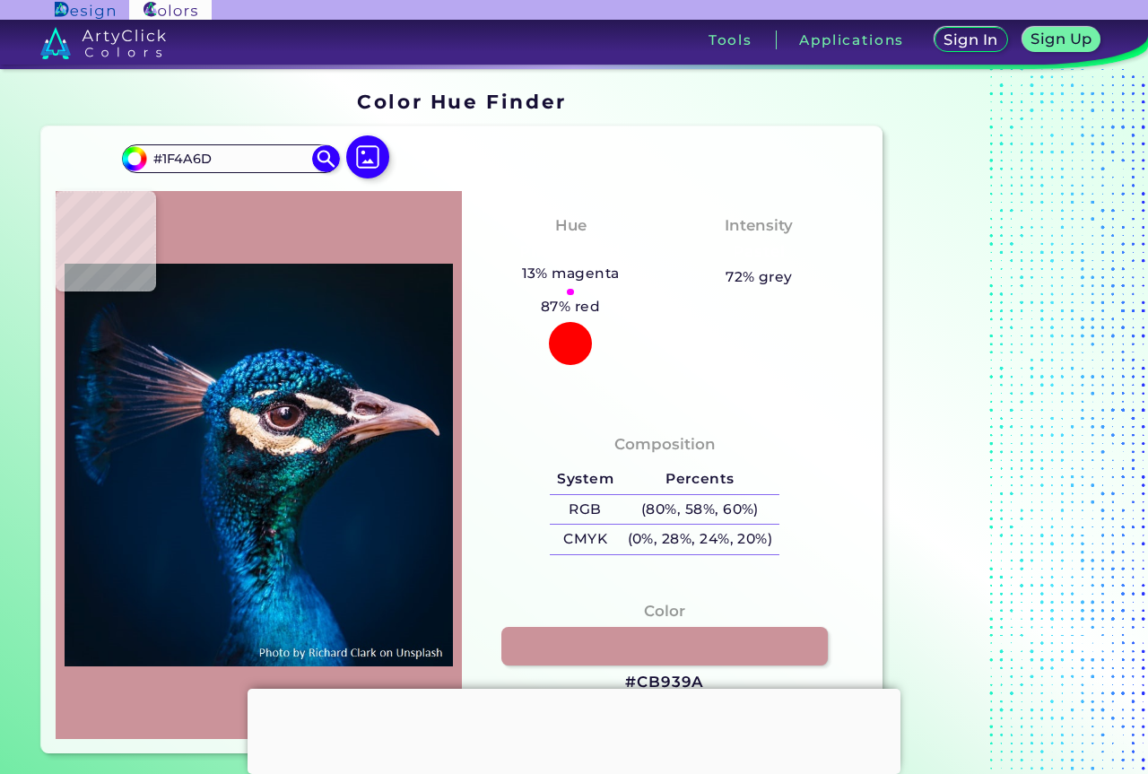
type input "#124162"
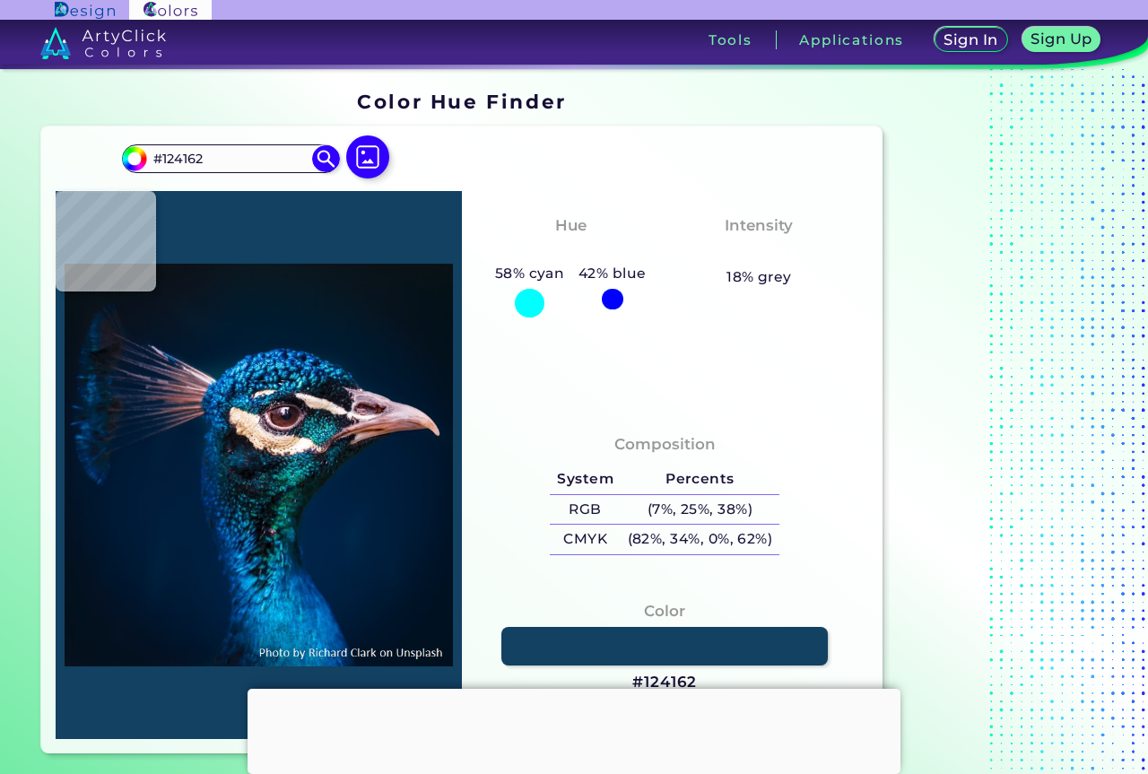
type input "#1f4a6d"
type input "#1F4A6D"
type input "#425d7d"
type input "#425D7D"
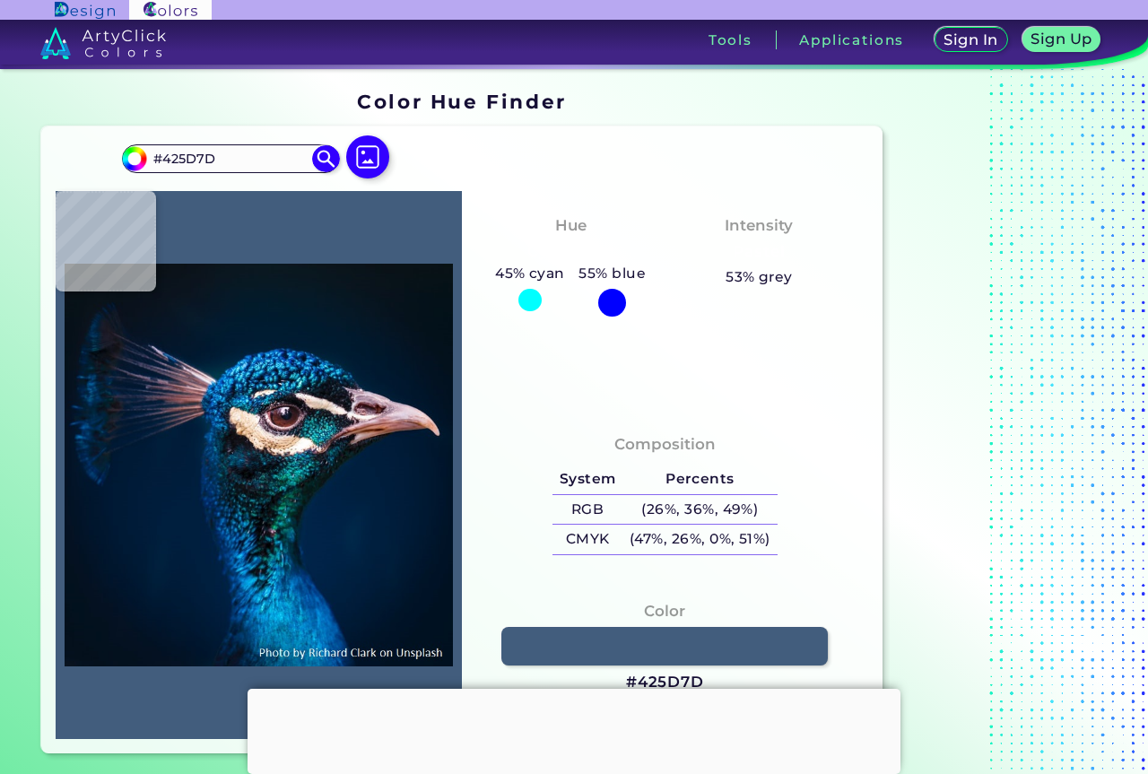
type input "#2a527e"
type input "#2A527E"
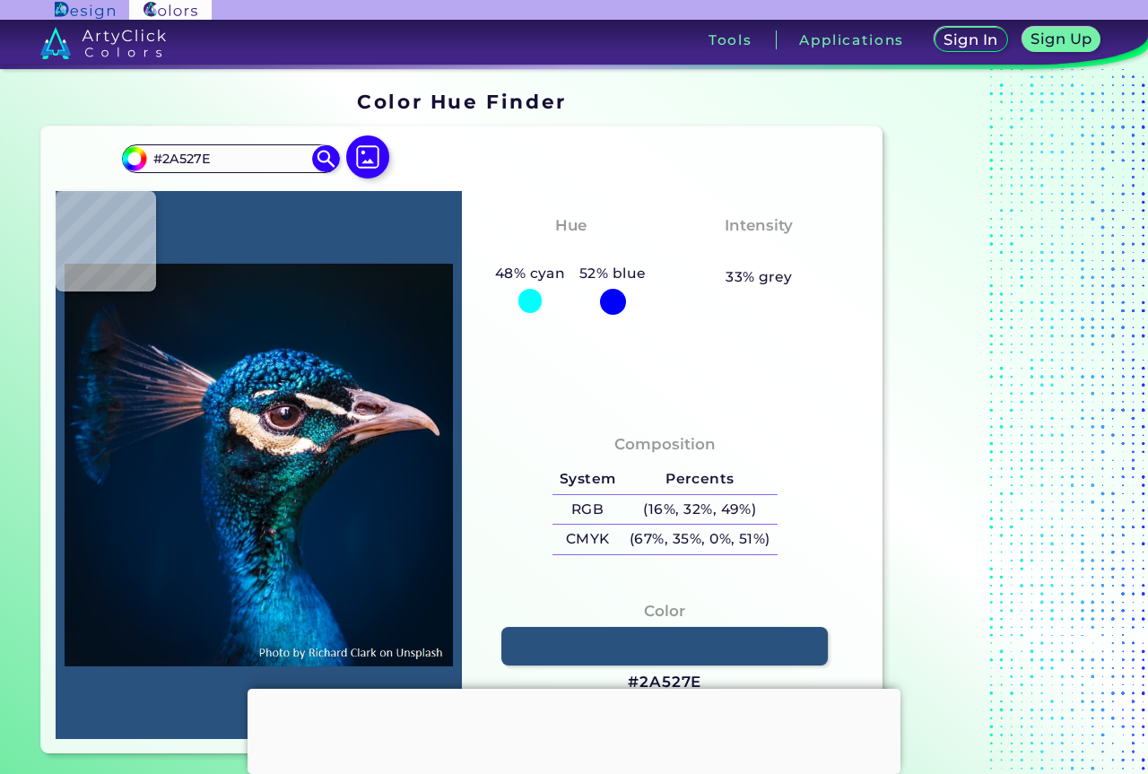
type input "#455d80"
type input "#455D80"
type input "#4c536e"
type input "#4C536E"
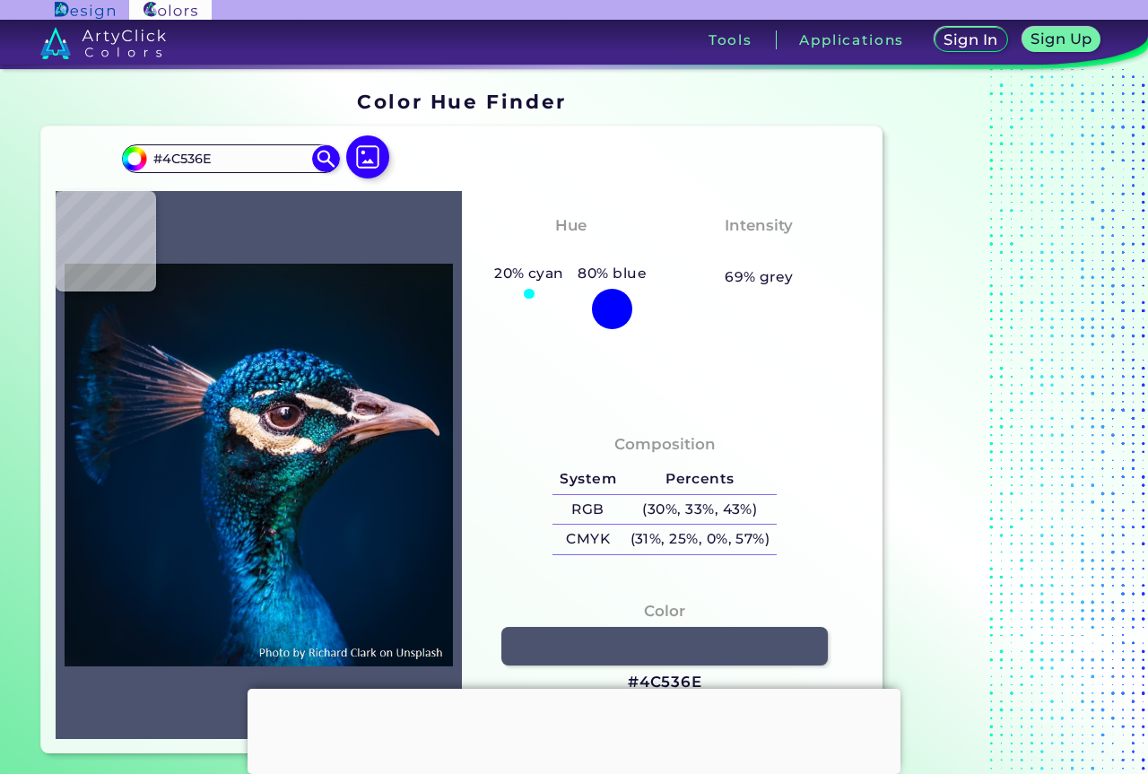
type input "#7788ab"
type input "#7788AB"
type input "#66607d"
type input "#66607D"
type input "#93a7c8"
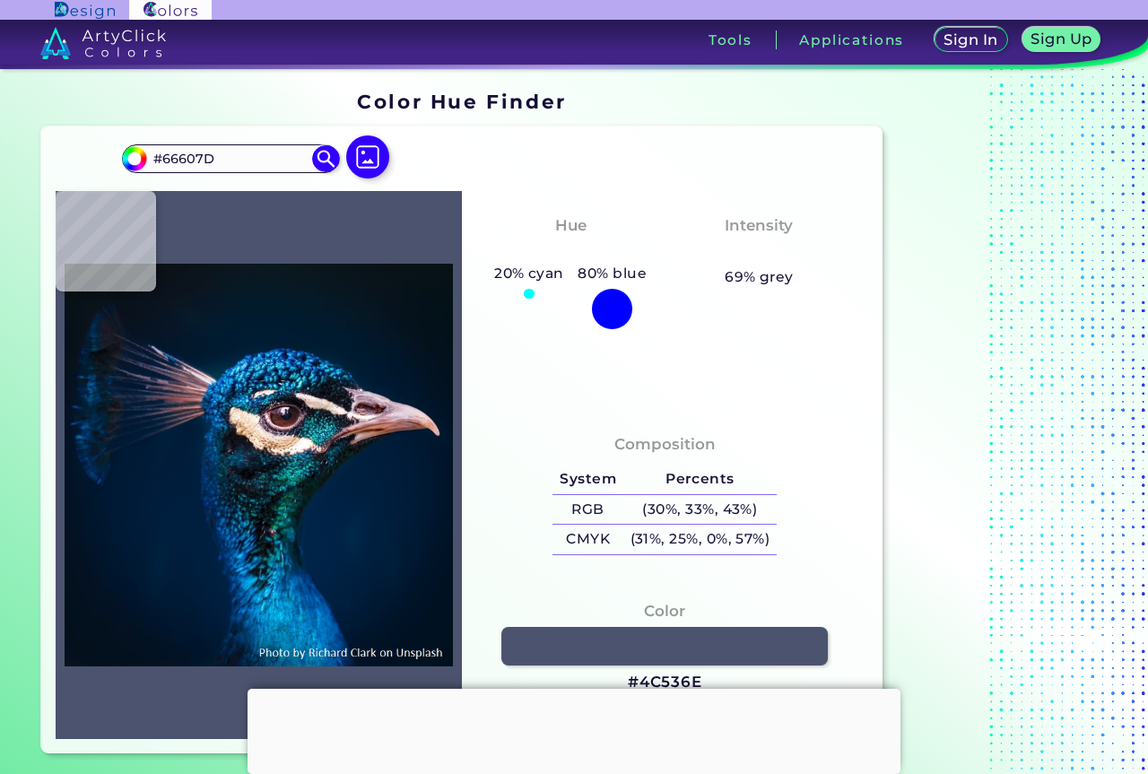
type input "#93A7C8"
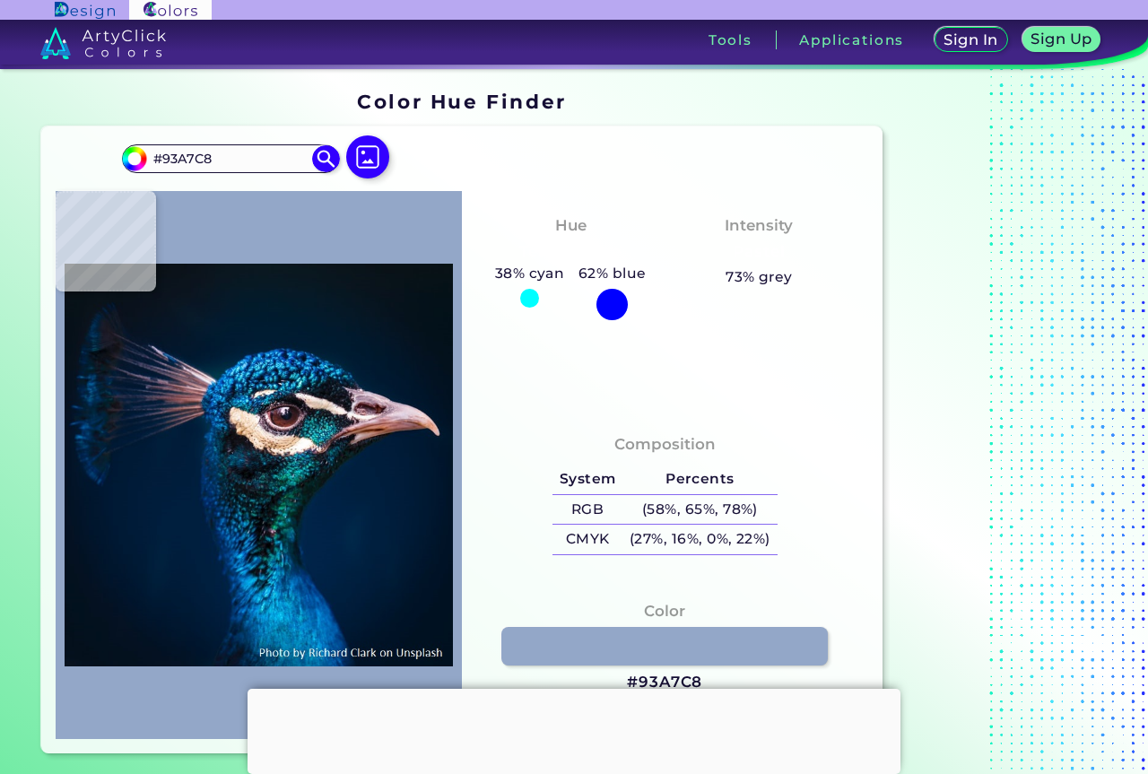
type input "#b6b9d7"
type input "#B6B9D7"
type input "#c0afc3"
type input "#C0AFC3"
type input "#7784aa"
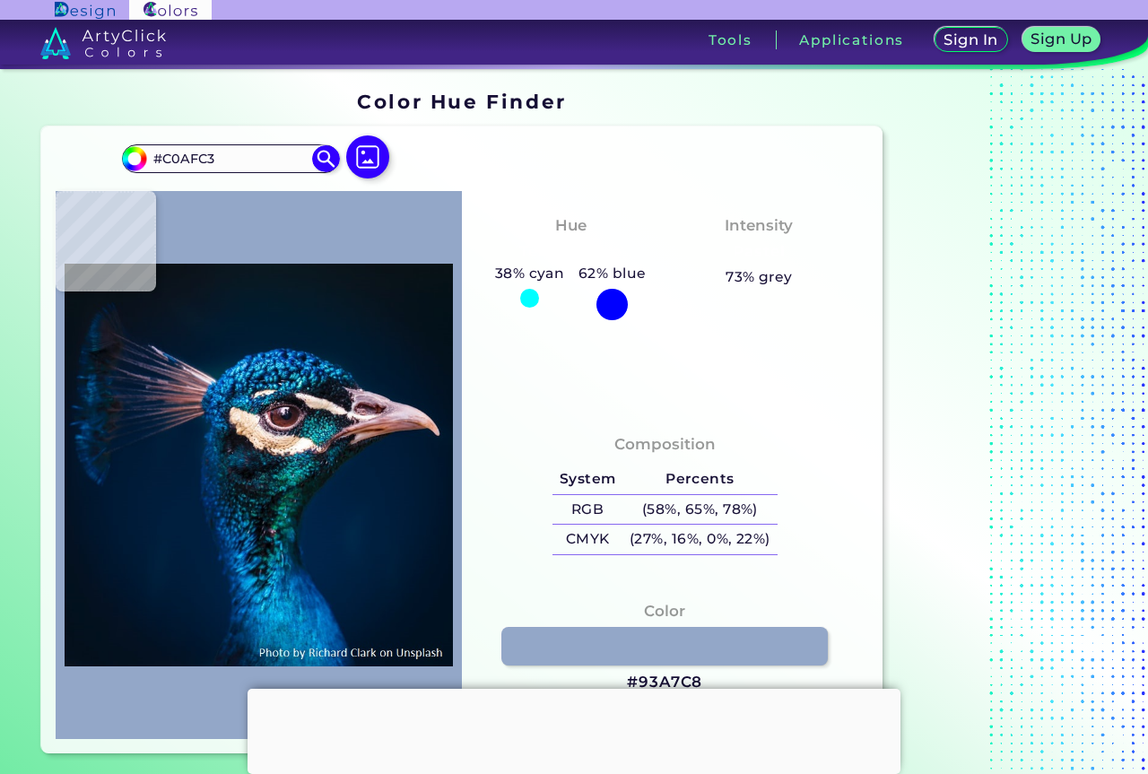
type input "#7784AA"
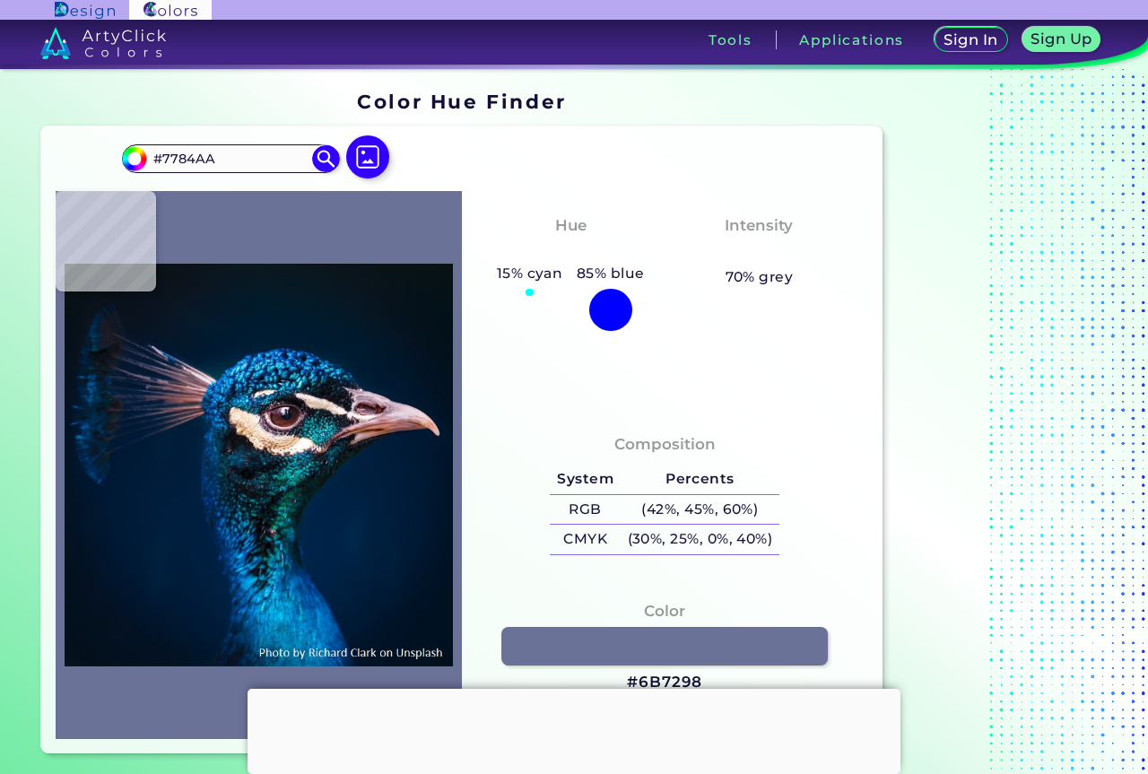
type input "#6b7298"
type input "#6B7298"
type input "#6d6686"
type input "#6D6686"
type input "#816781"
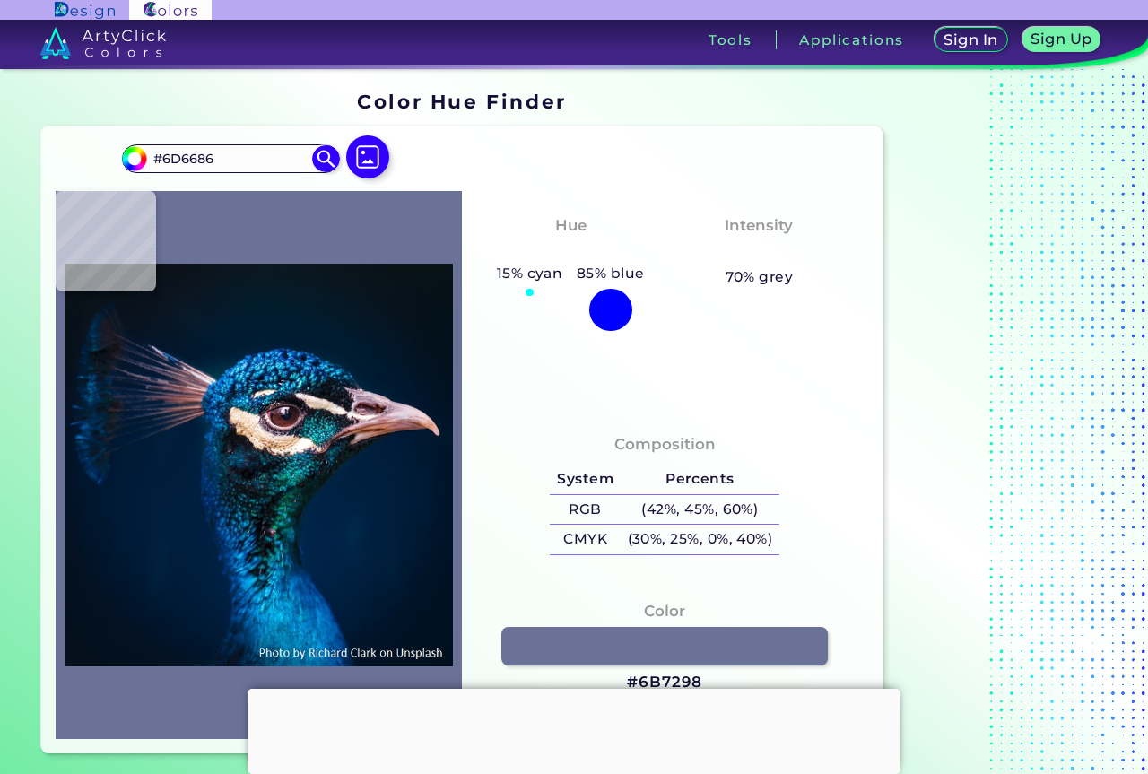
type input "#816781"
type input "#a27d8f"
type input "#A27D8F"
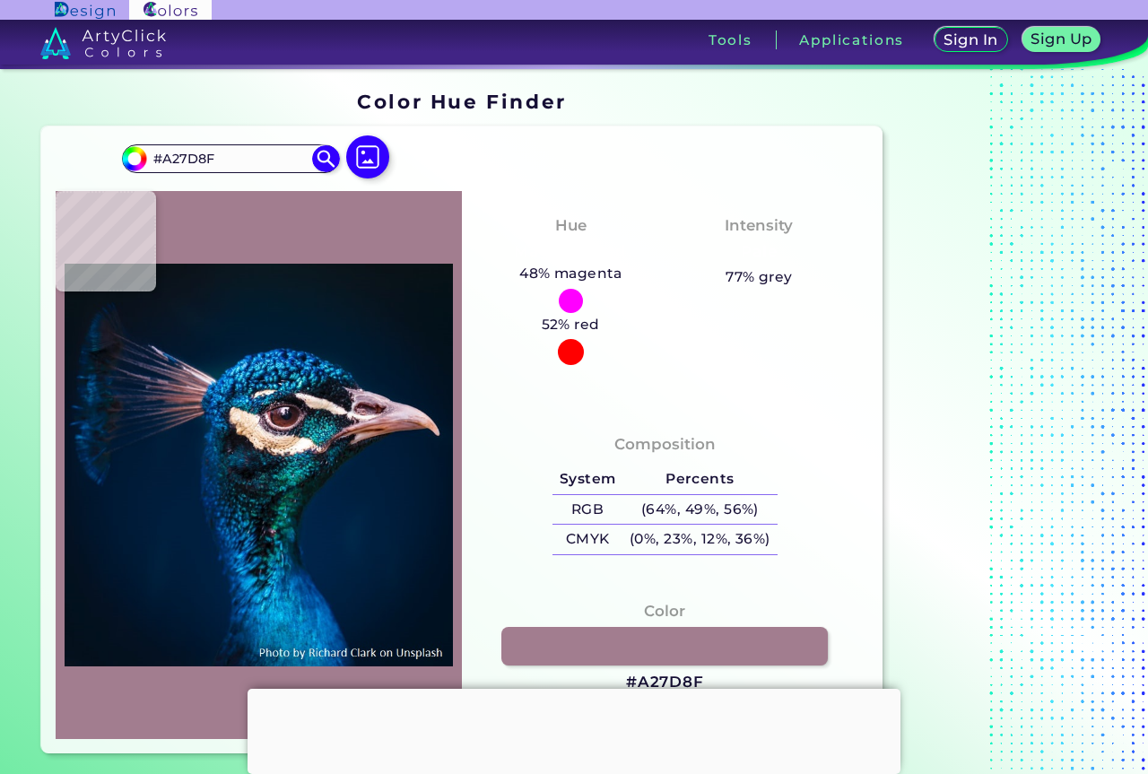
type input "#a27d8b"
type input "#A27D8B"
type input "#a68394"
type input "#A68394"
type input "#ab93a0"
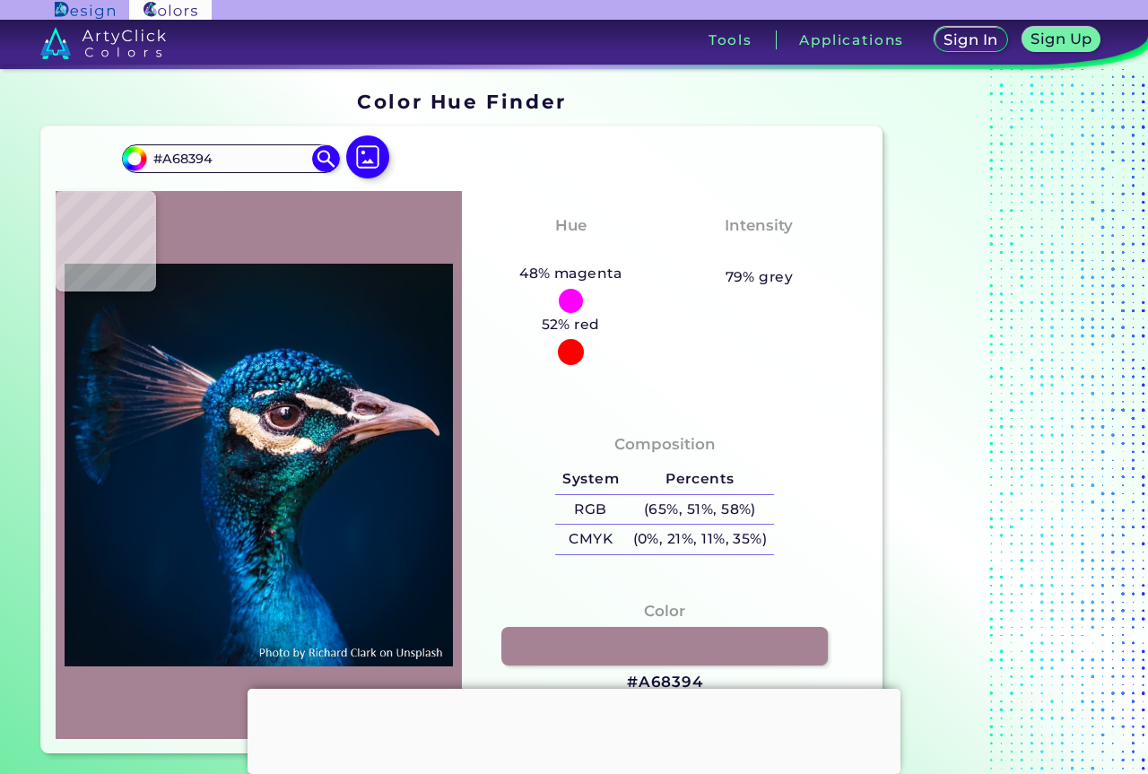
type input "#AB93A0"
type input "#d0ecfd"
type input "#D0ECFD"
type input "#75b4df"
type input "#75B4DF"
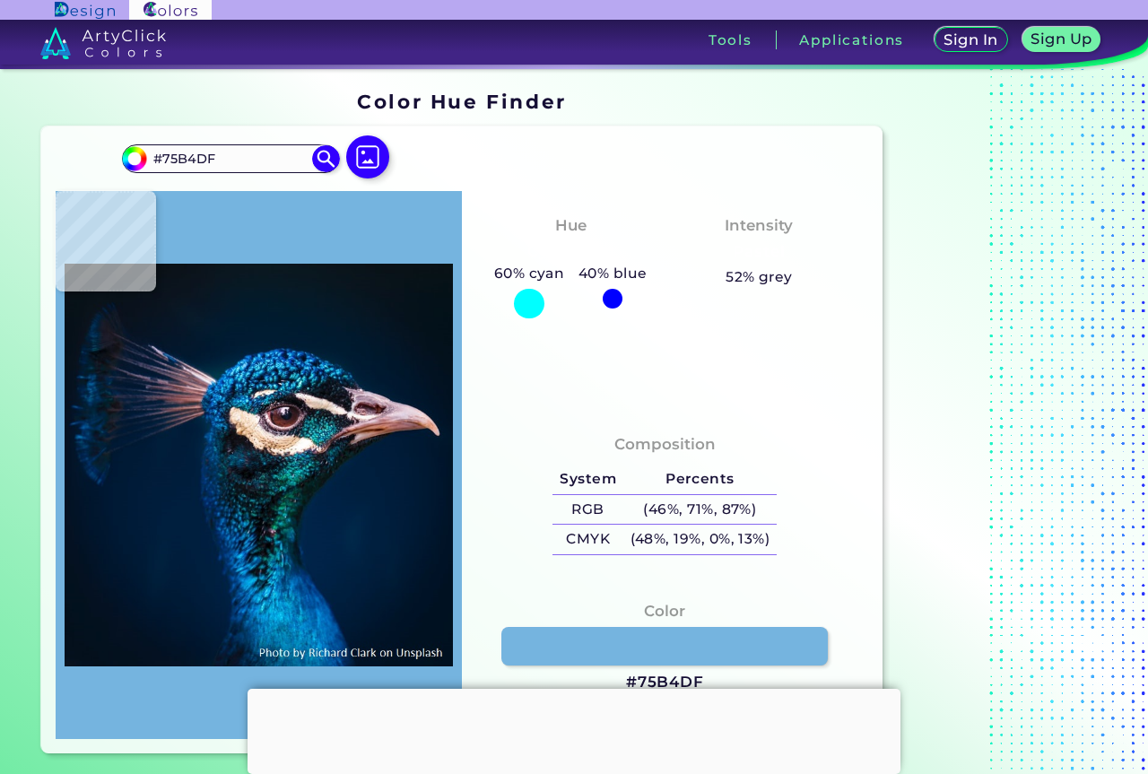
type input "#77afd8"
type input "#77AFD8"
type input "#9abadd"
type input "#9ABADD"
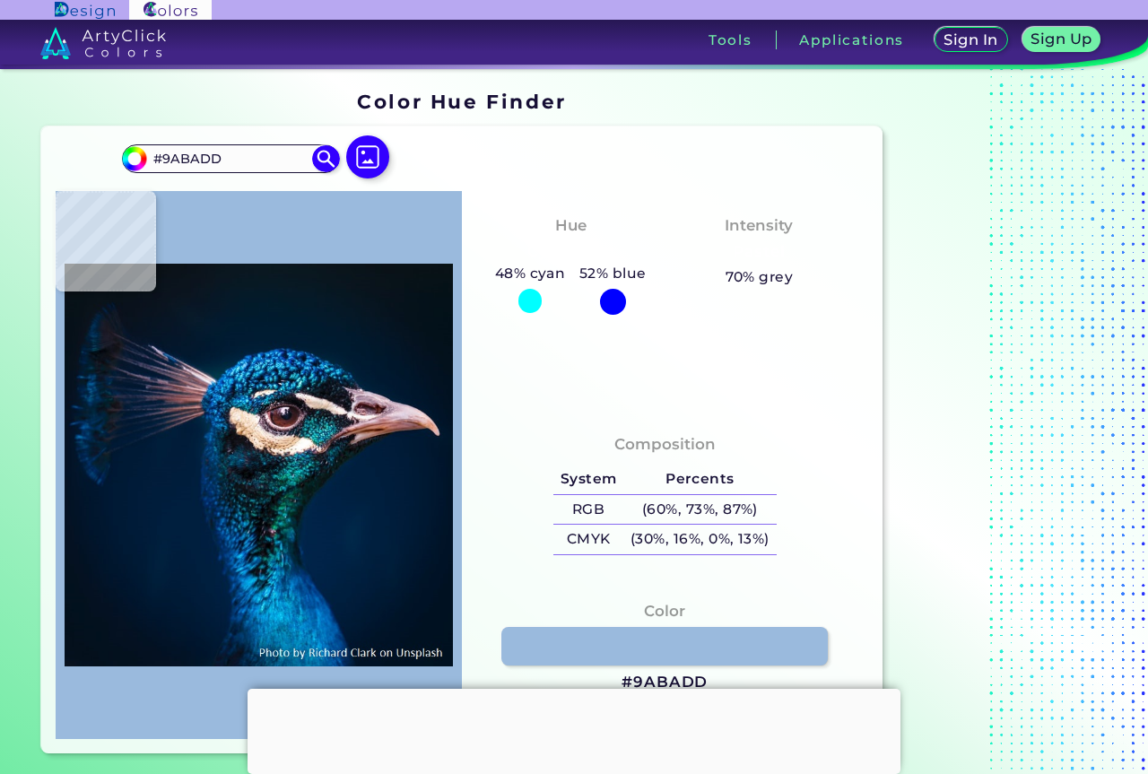
type input "#cbcadf"
type input "#CBCADF"
type input "#e9dfea"
type input "#E9DFEA"
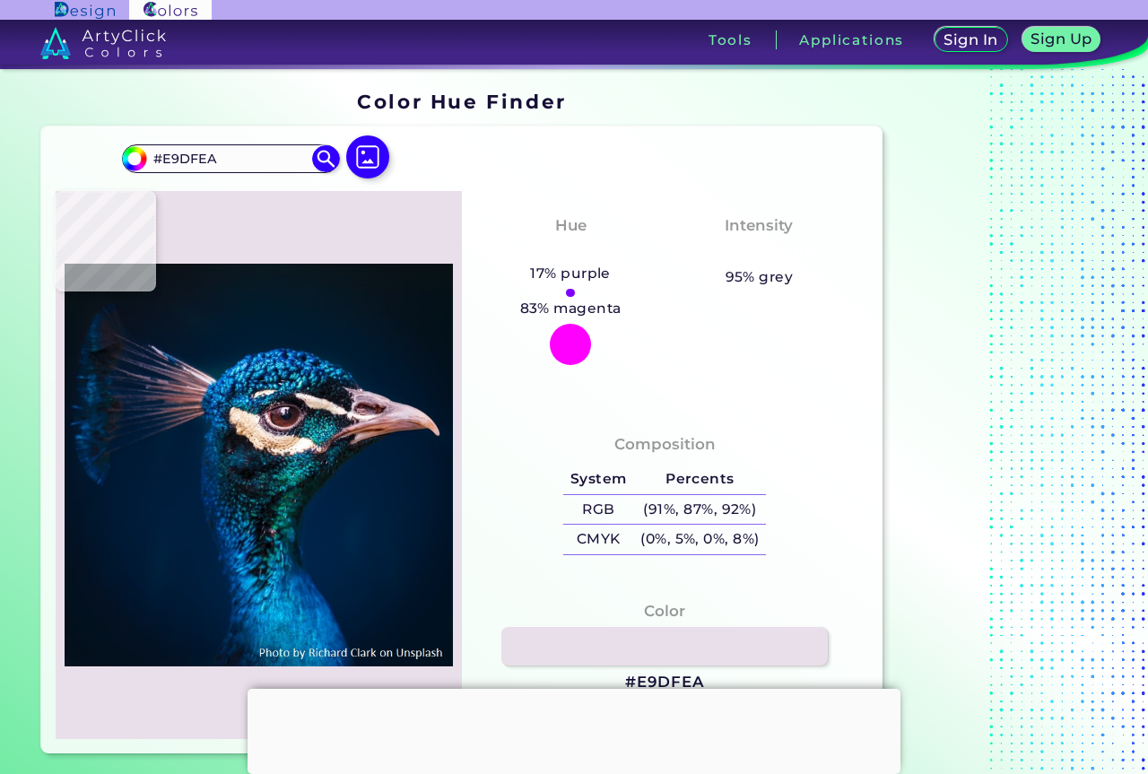
type input "#596479"
type input "#053647"
type input "#02384a"
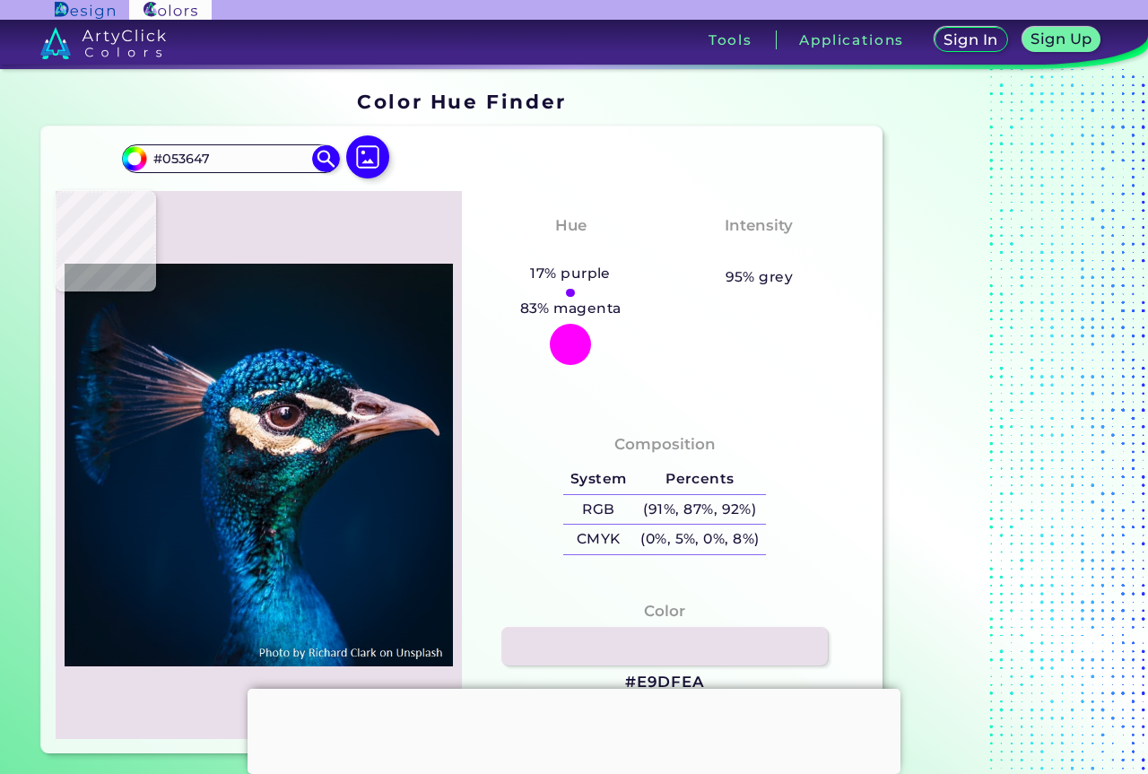
type input "#02384A"
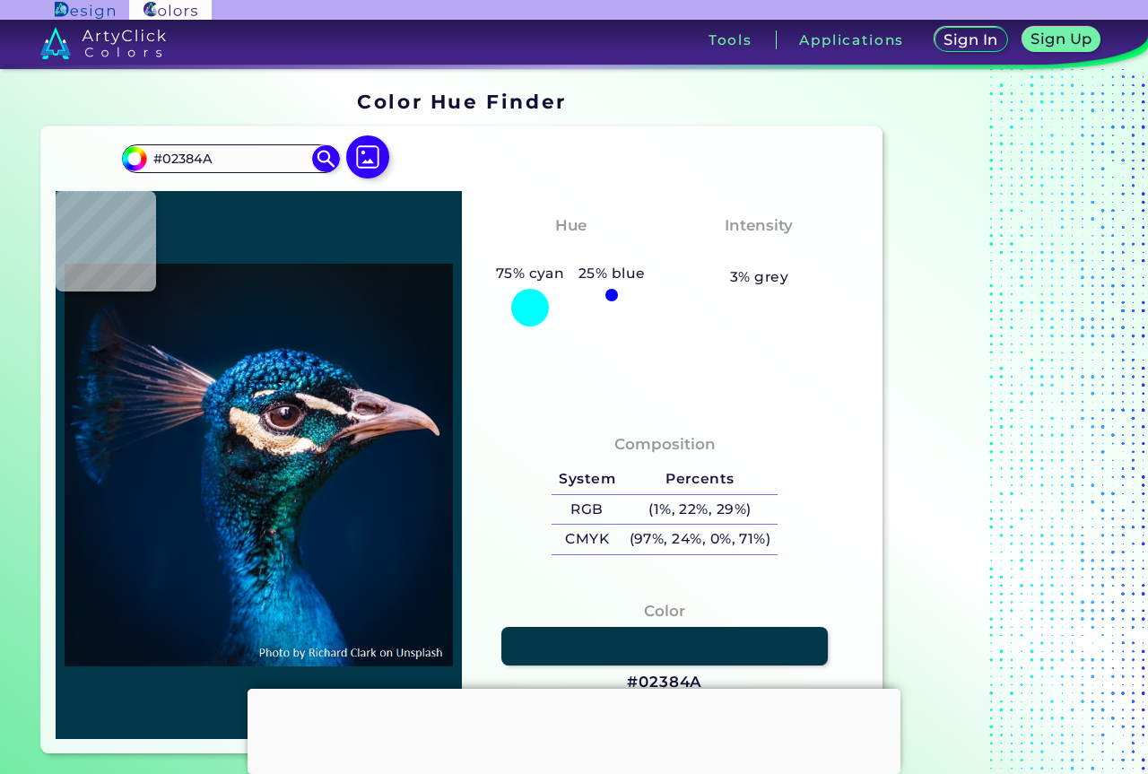
type input "#003549"
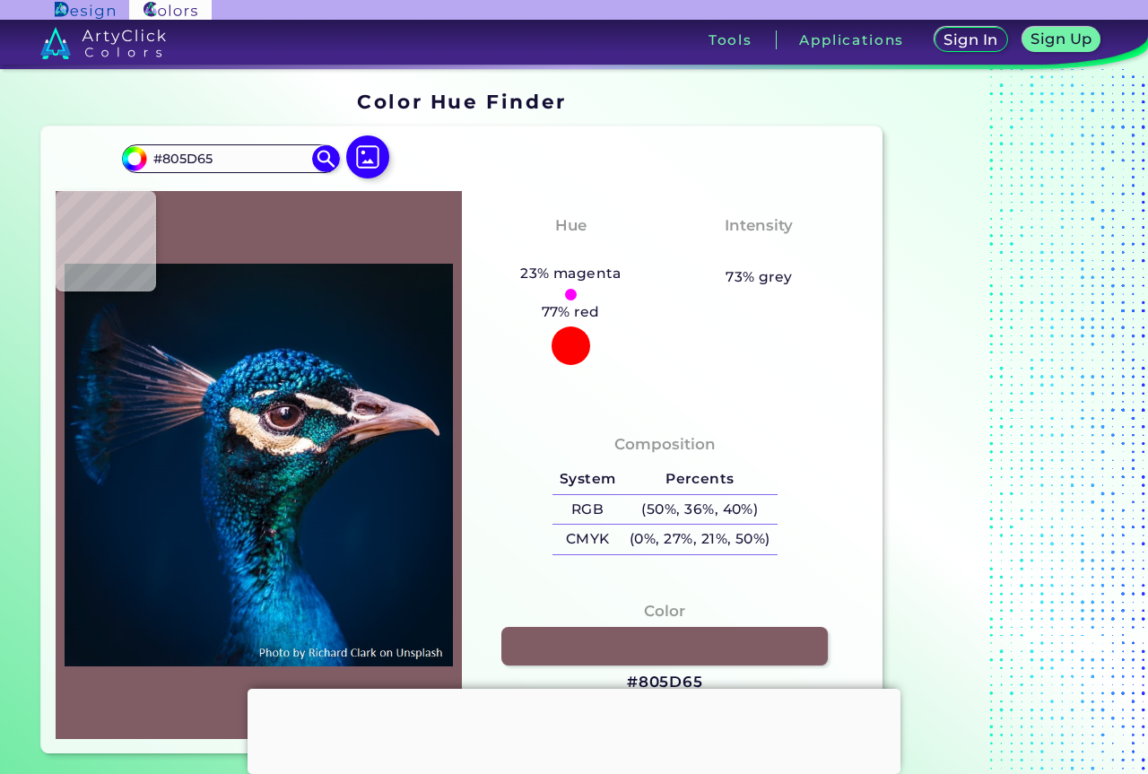
click at [192, 377] on img at bounding box center [259, 465] width 388 height 530
click at [170, 383] on img at bounding box center [259, 465] width 388 height 530
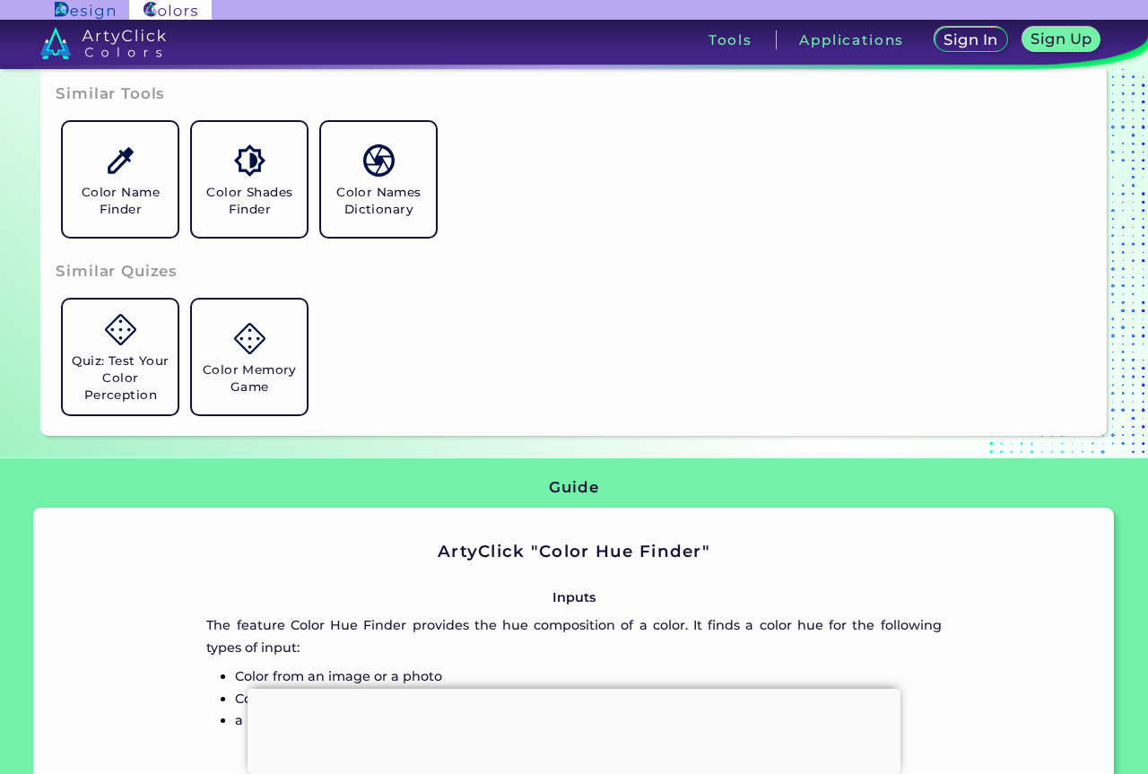
scroll to position [628, 0]
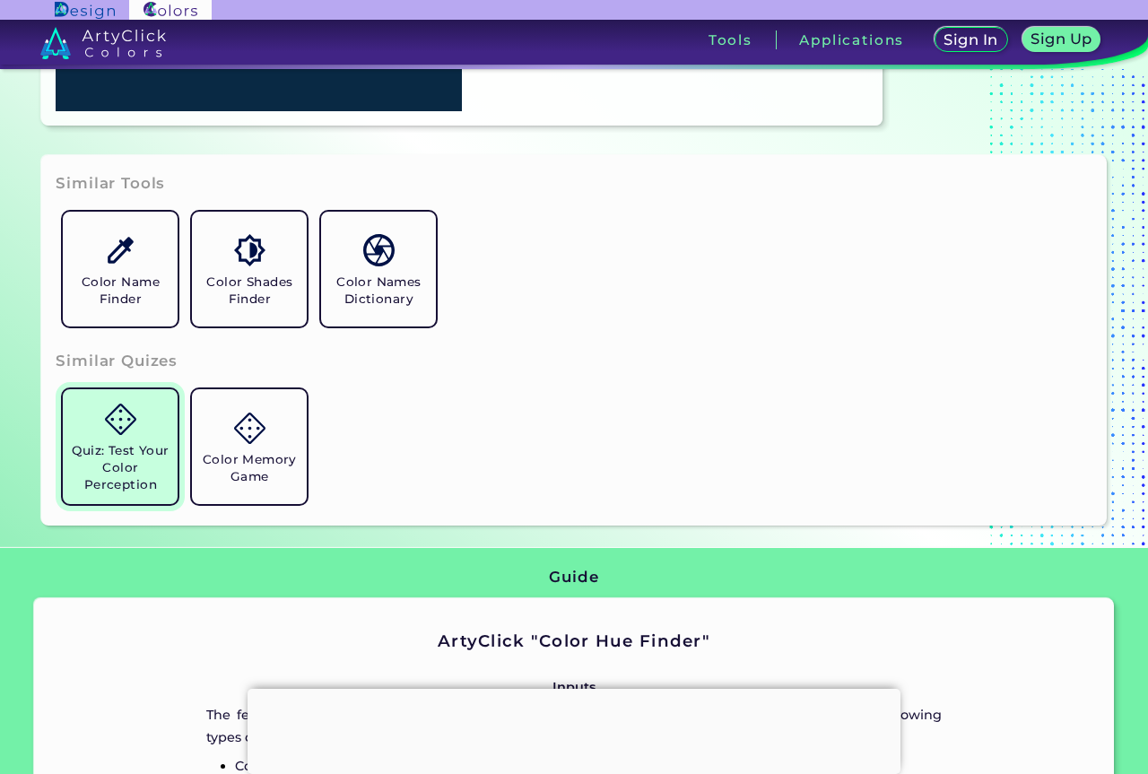
click at [115, 429] on img at bounding box center [120, 418] width 31 height 31
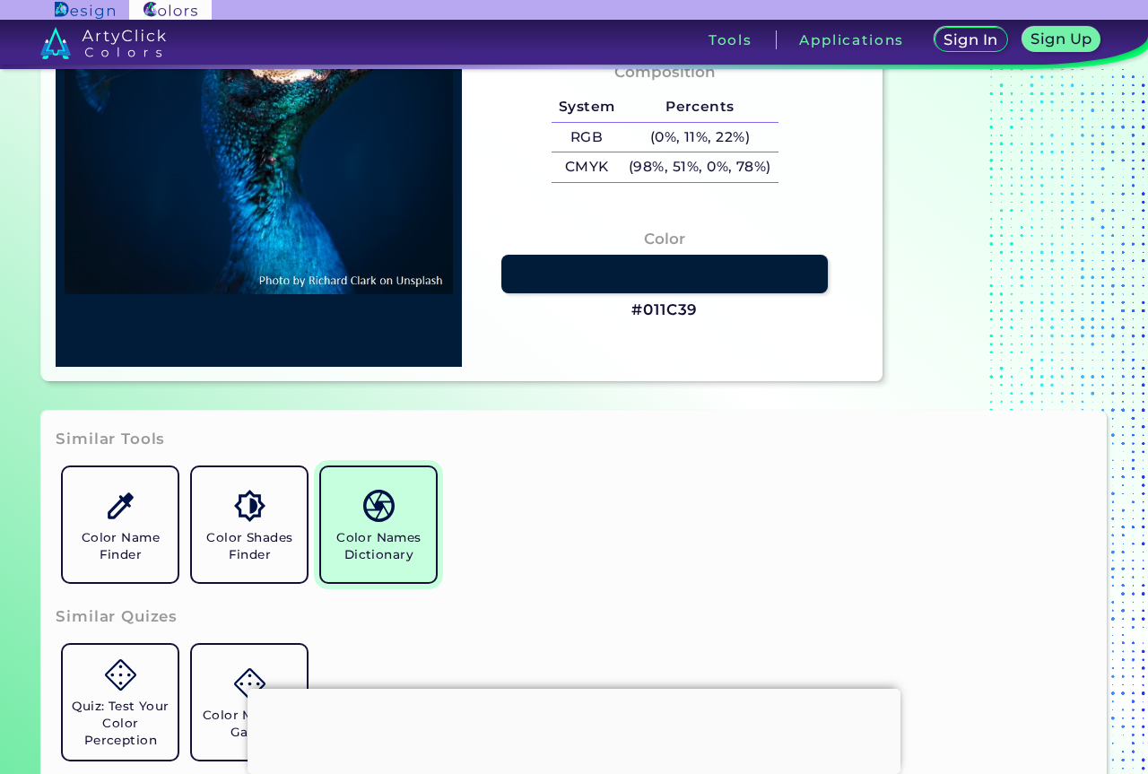
scroll to position [538, 0]
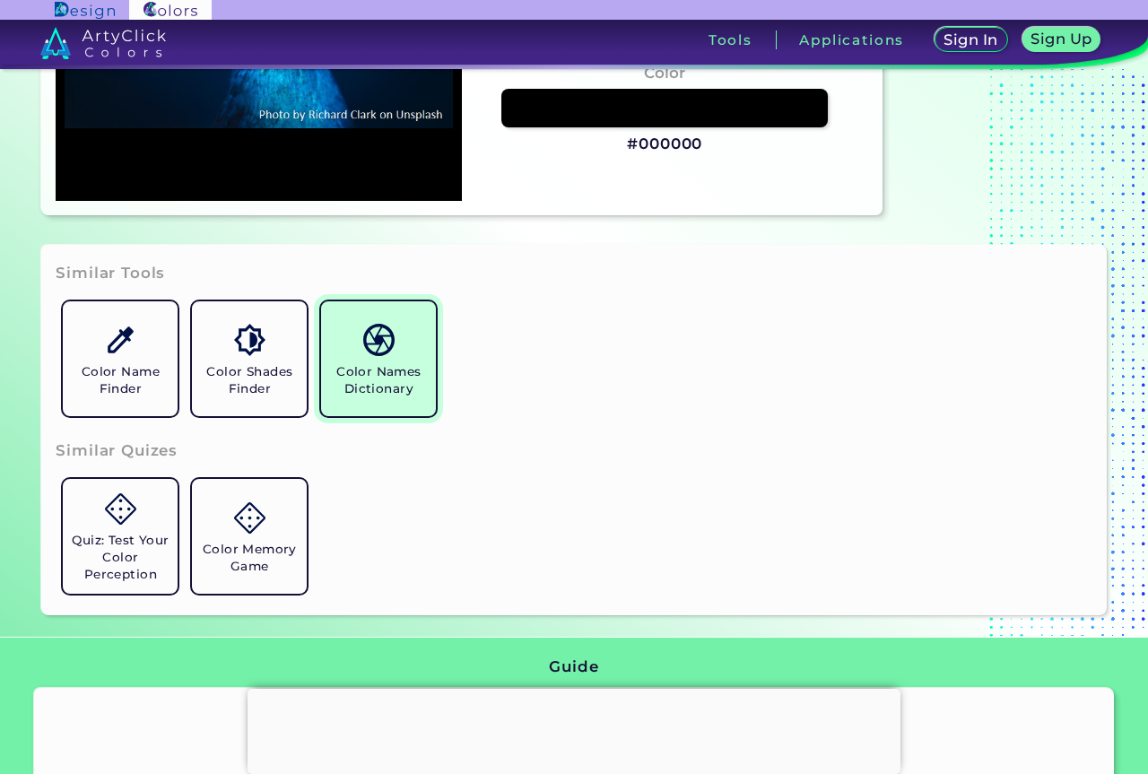
click at [370, 344] on img at bounding box center [378, 339] width 31 height 31
